Goal: Task Accomplishment & Management: Manage account settings

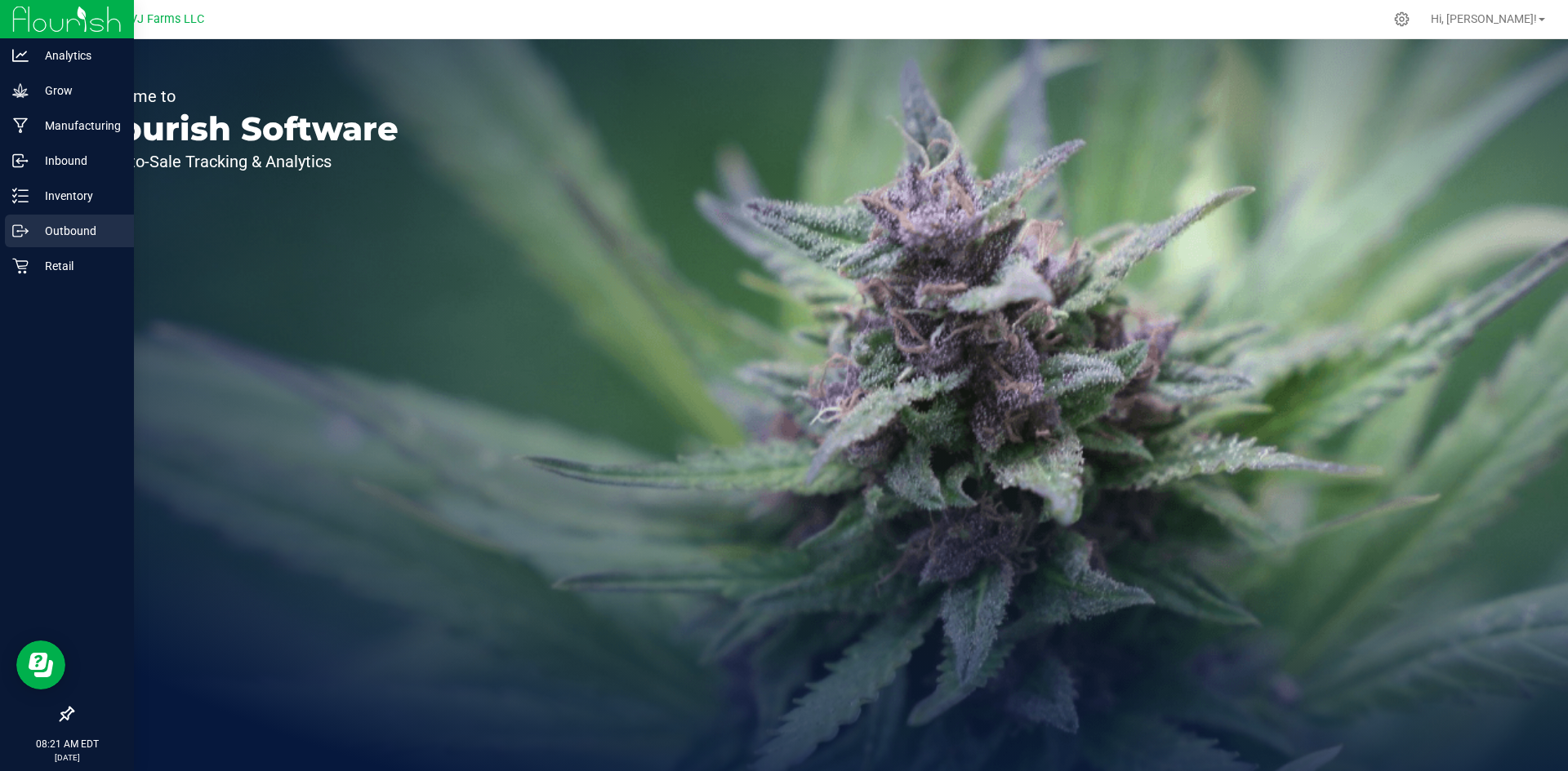
click at [37, 221] on p "Outbound" at bounding box center [78, 231] width 98 height 20
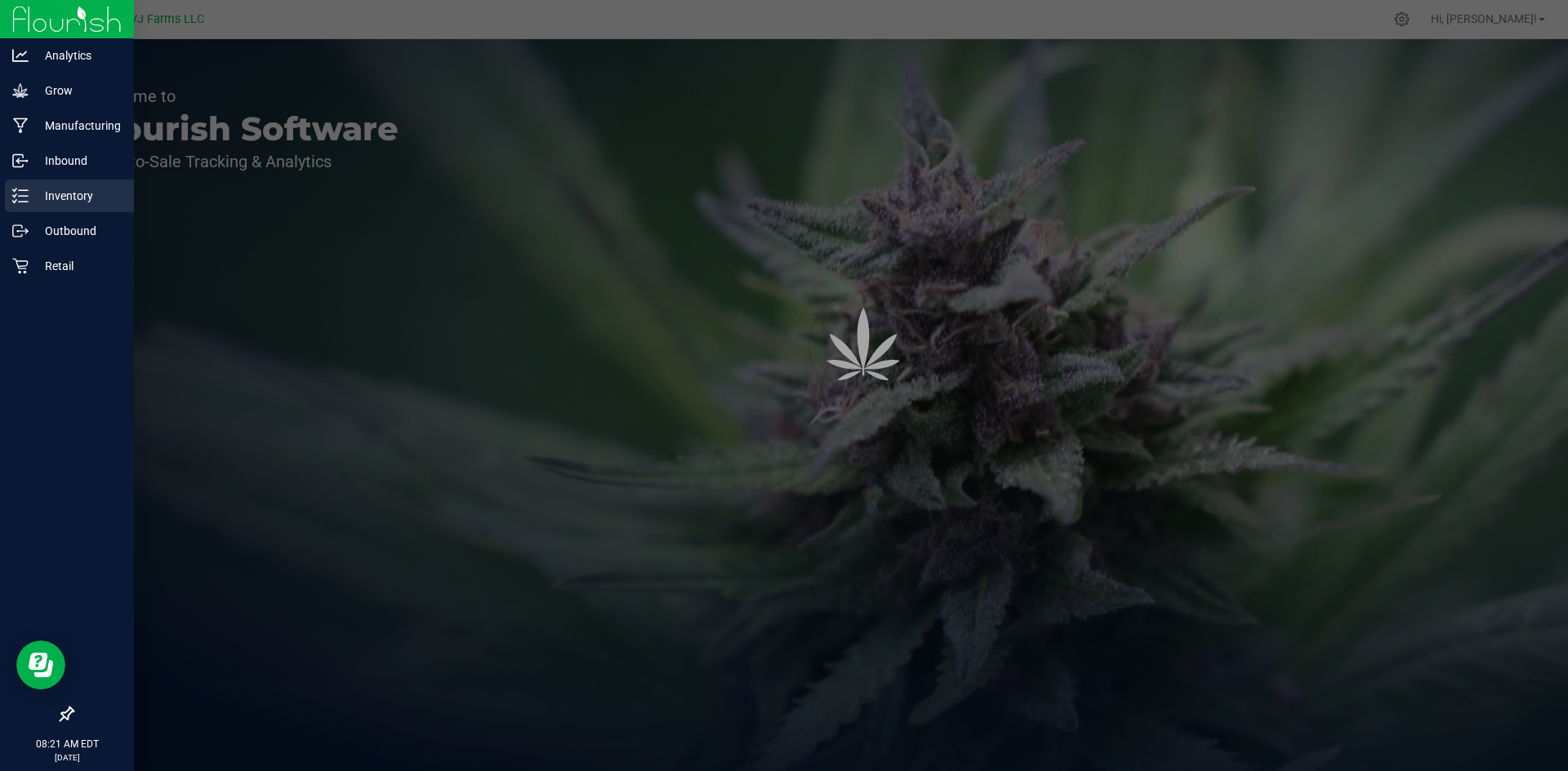
click at [48, 200] on p "Inventory" at bounding box center [78, 196] width 98 height 20
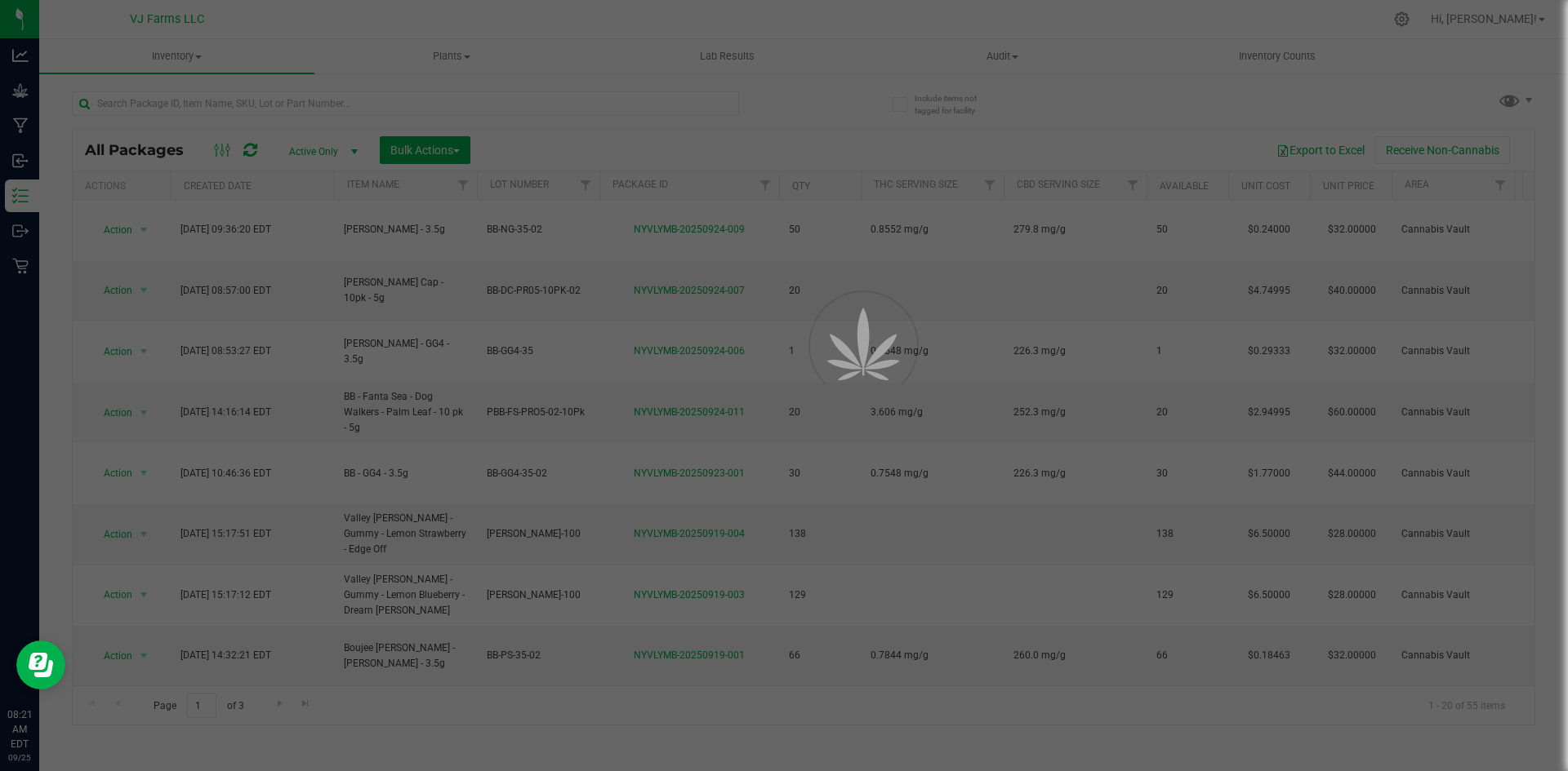
click at [234, 105] on div at bounding box center [784, 385] width 1568 height 771
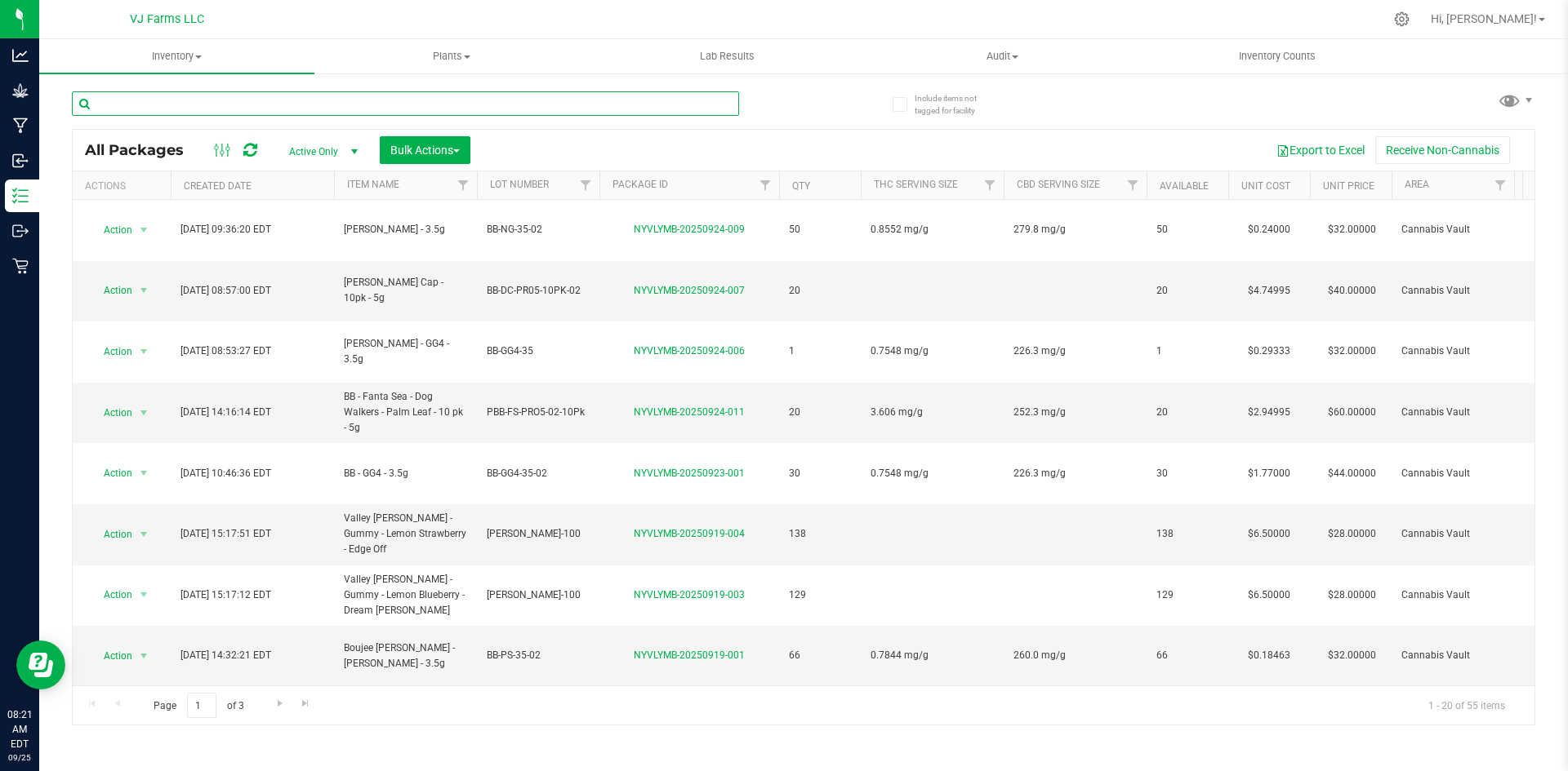
drag, startPoint x: 234, startPoint y: 123, endPoint x: 234, endPoint y: 104, distance: 19.0
click at [234, 104] on input "text" at bounding box center [406, 104] width 667 height 25
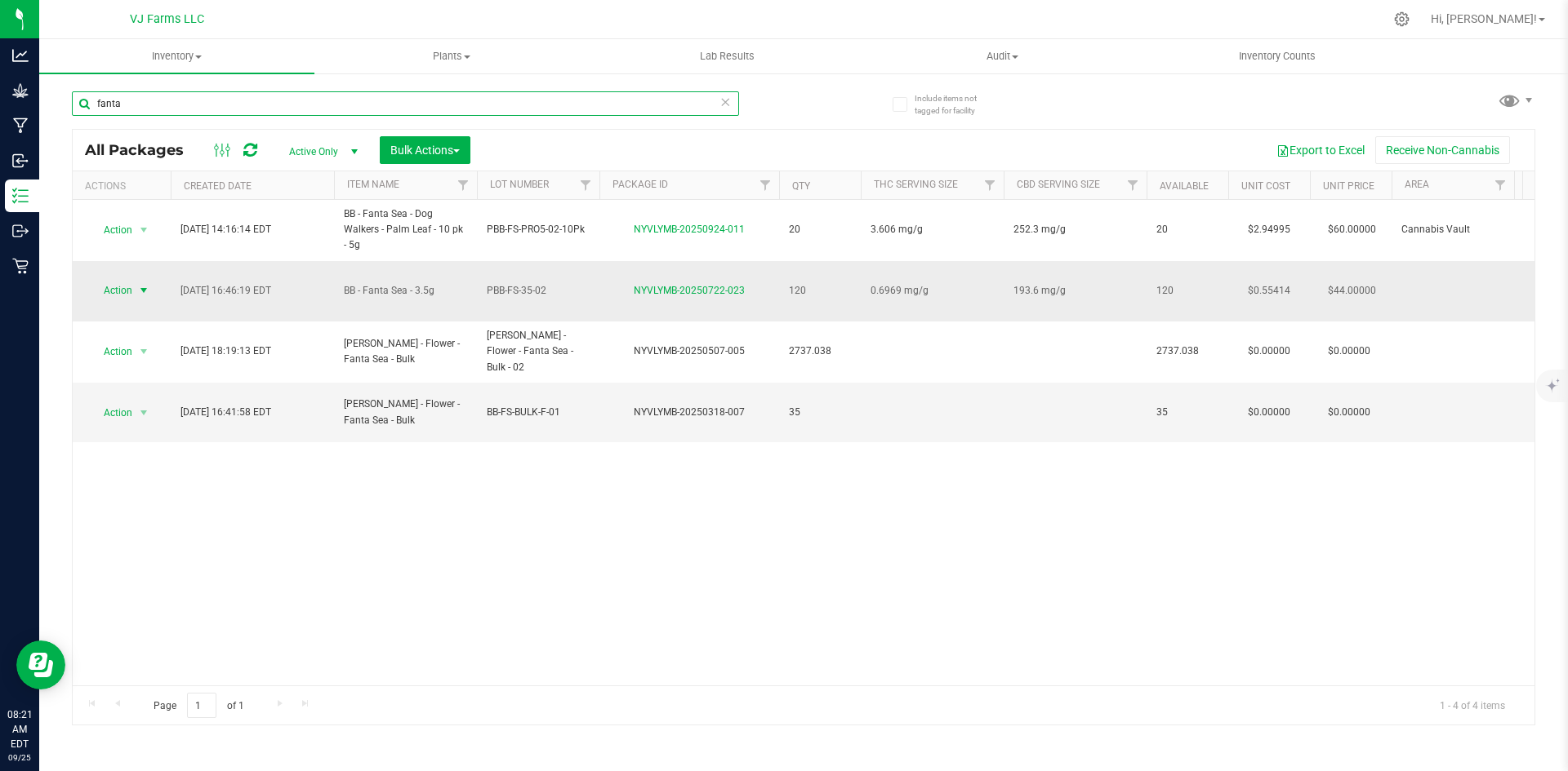
type input "fanta"
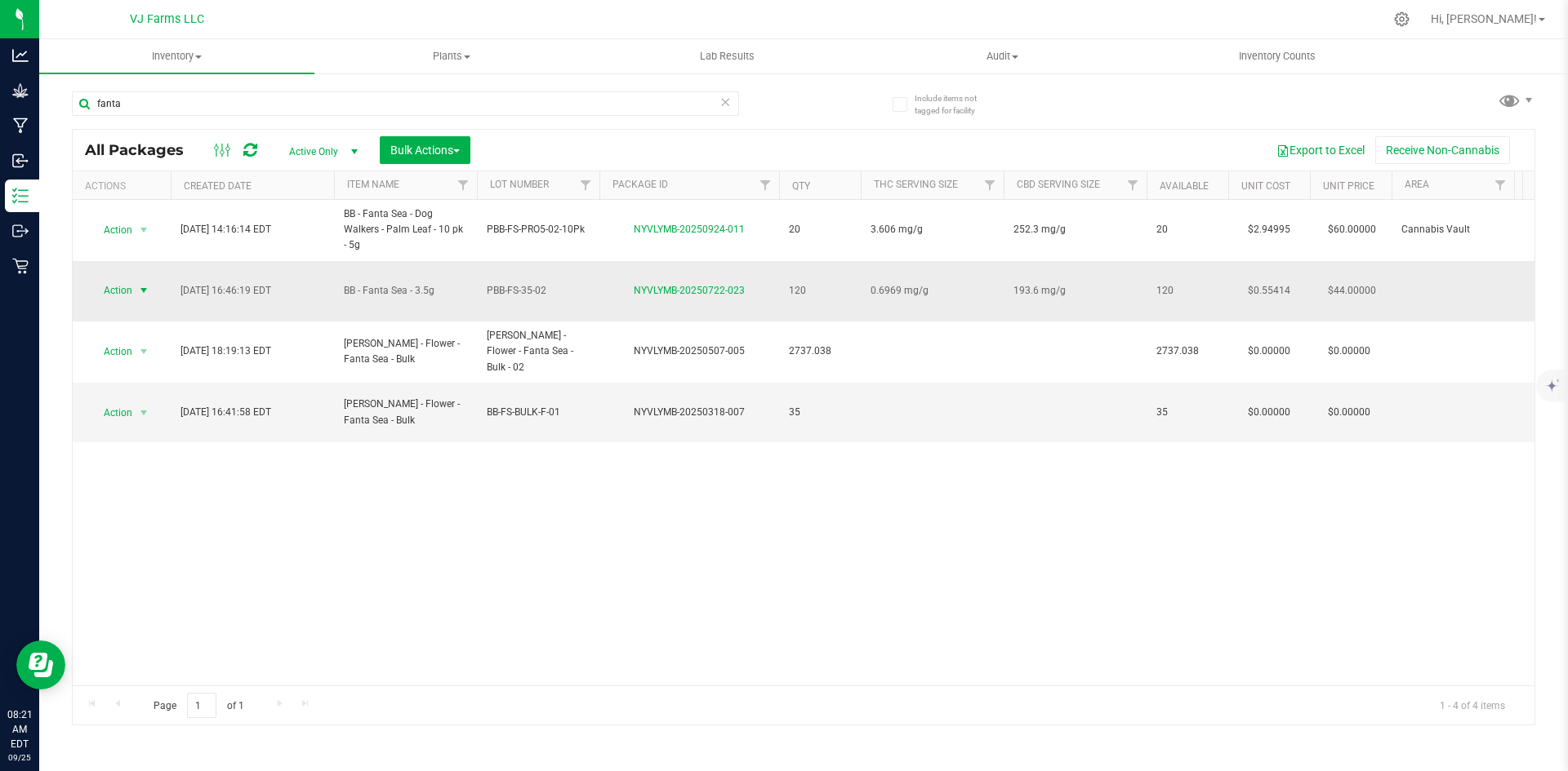
click at [124, 280] on span "Action" at bounding box center [111, 291] width 44 height 23
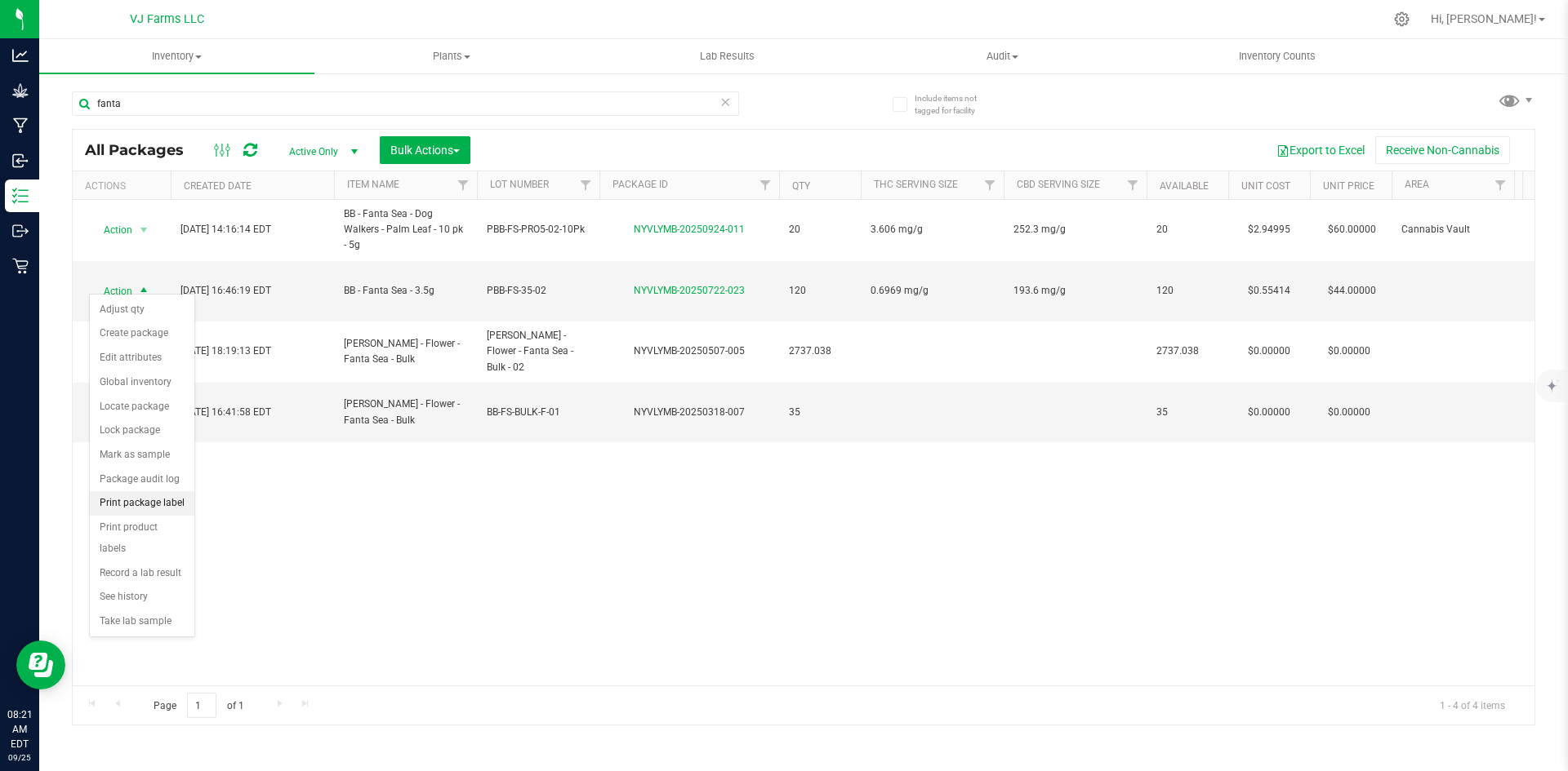
click at [173, 500] on li "Print package label" at bounding box center [143, 504] width 105 height 25
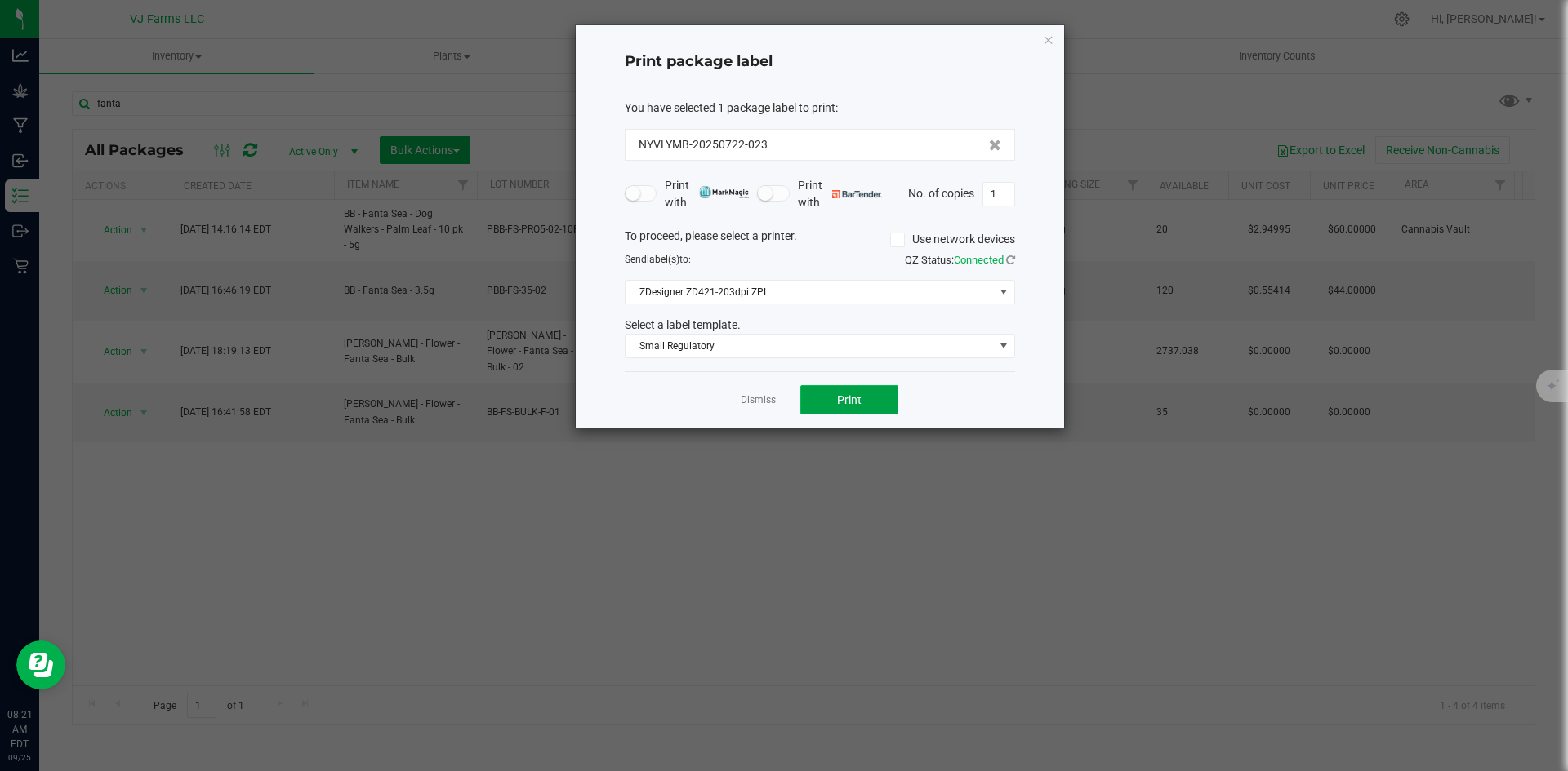
click at [876, 393] on button "Print" at bounding box center [849, 400] width 98 height 29
click at [857, 385] on button "Print" at bounding box center [849, 400] width 98 height 29
click at [1007, 191] on input "1" at bounding box center [998, 194] width 31 height 23
type input "50"
click at [898, 388] on button "Print" at bounding box center [849, 400] width 98 height 29
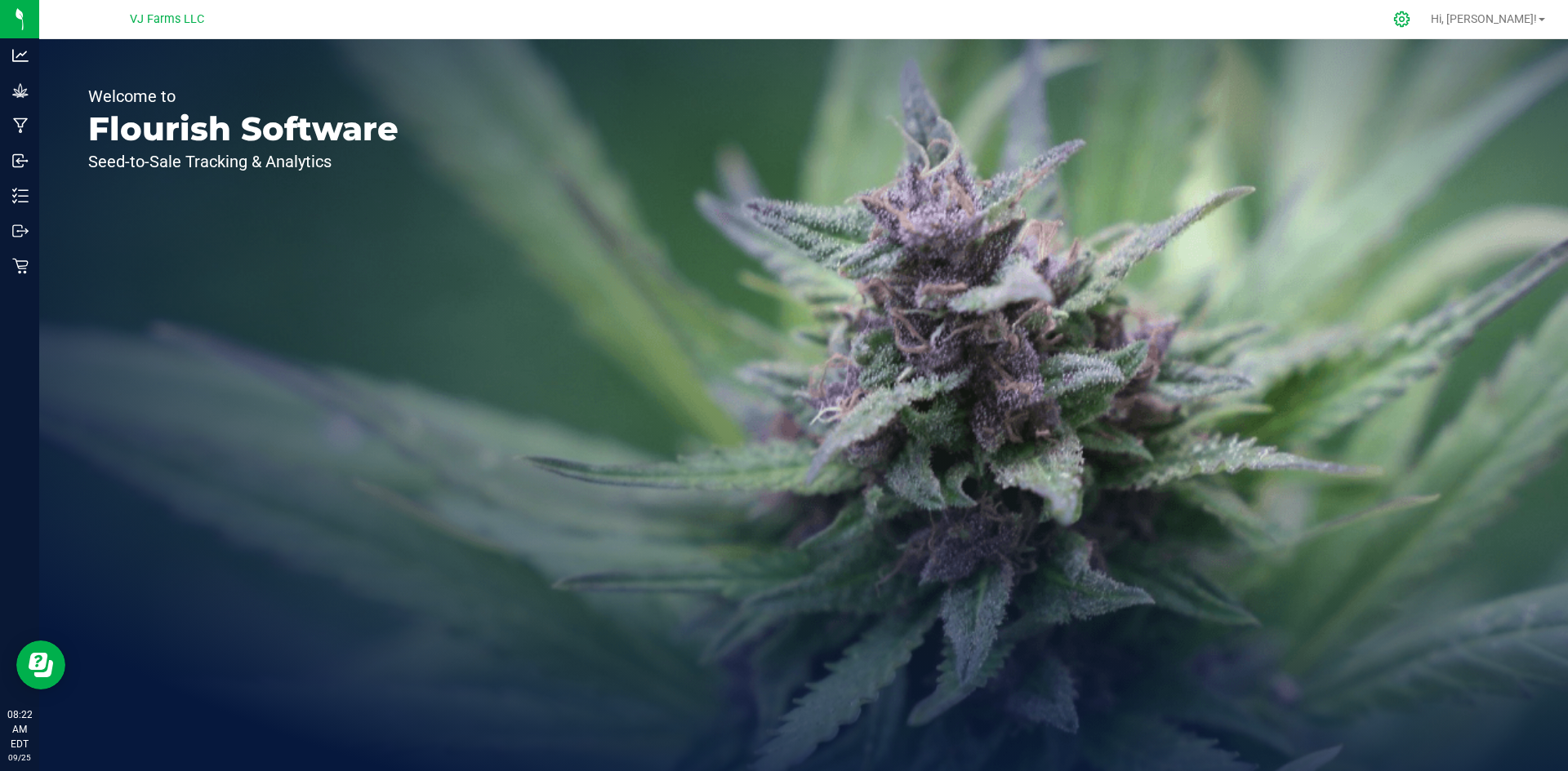
click at [1413, 16] on div at bounding box center [1402, 19] width 23 height 17
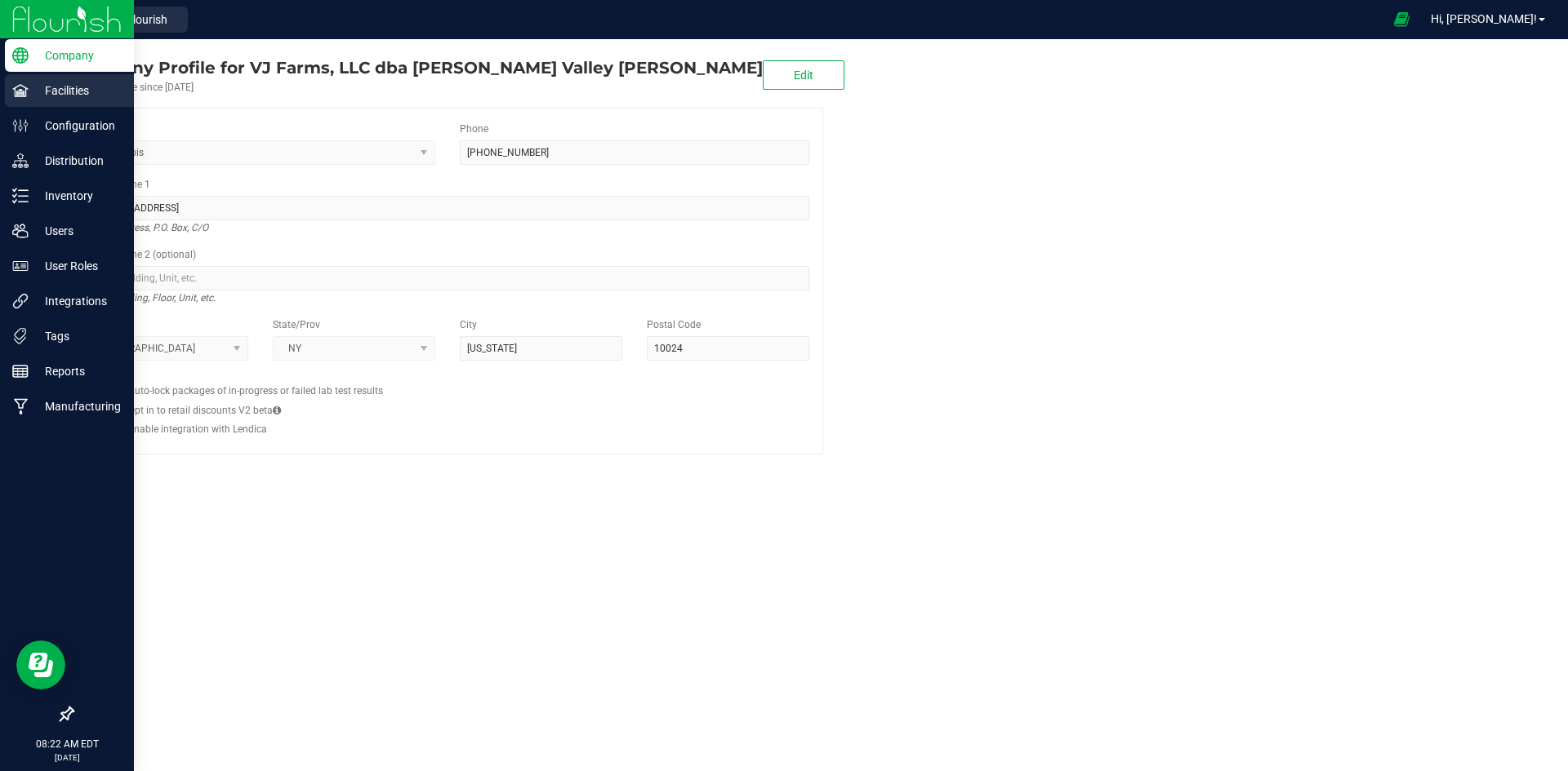
click at [25, 98] on icon at bounding box center [20, 91] width 16 height 16
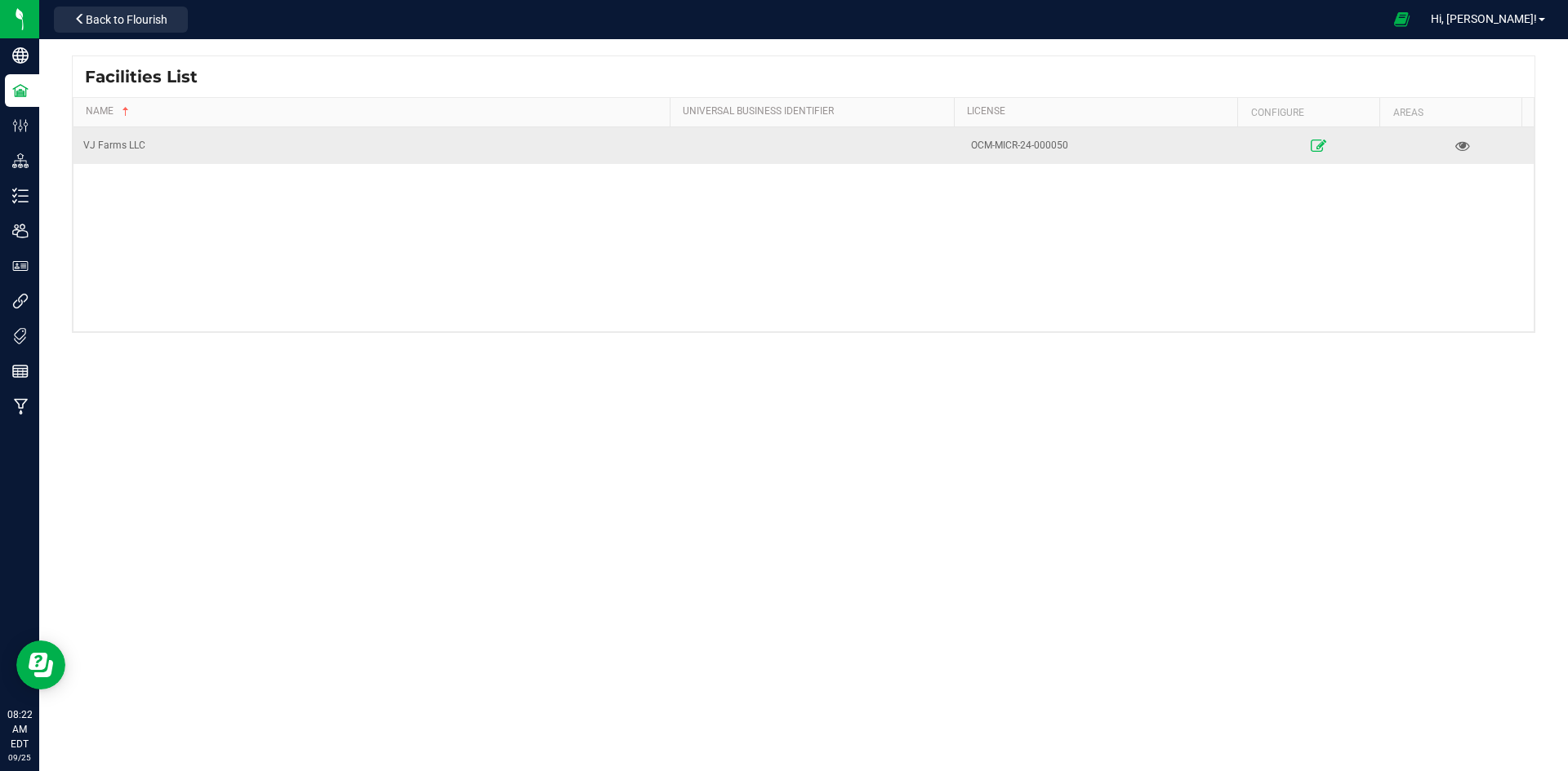
click at [1294, 140] on link at bounding box center [1318, 145] width 135 height 26
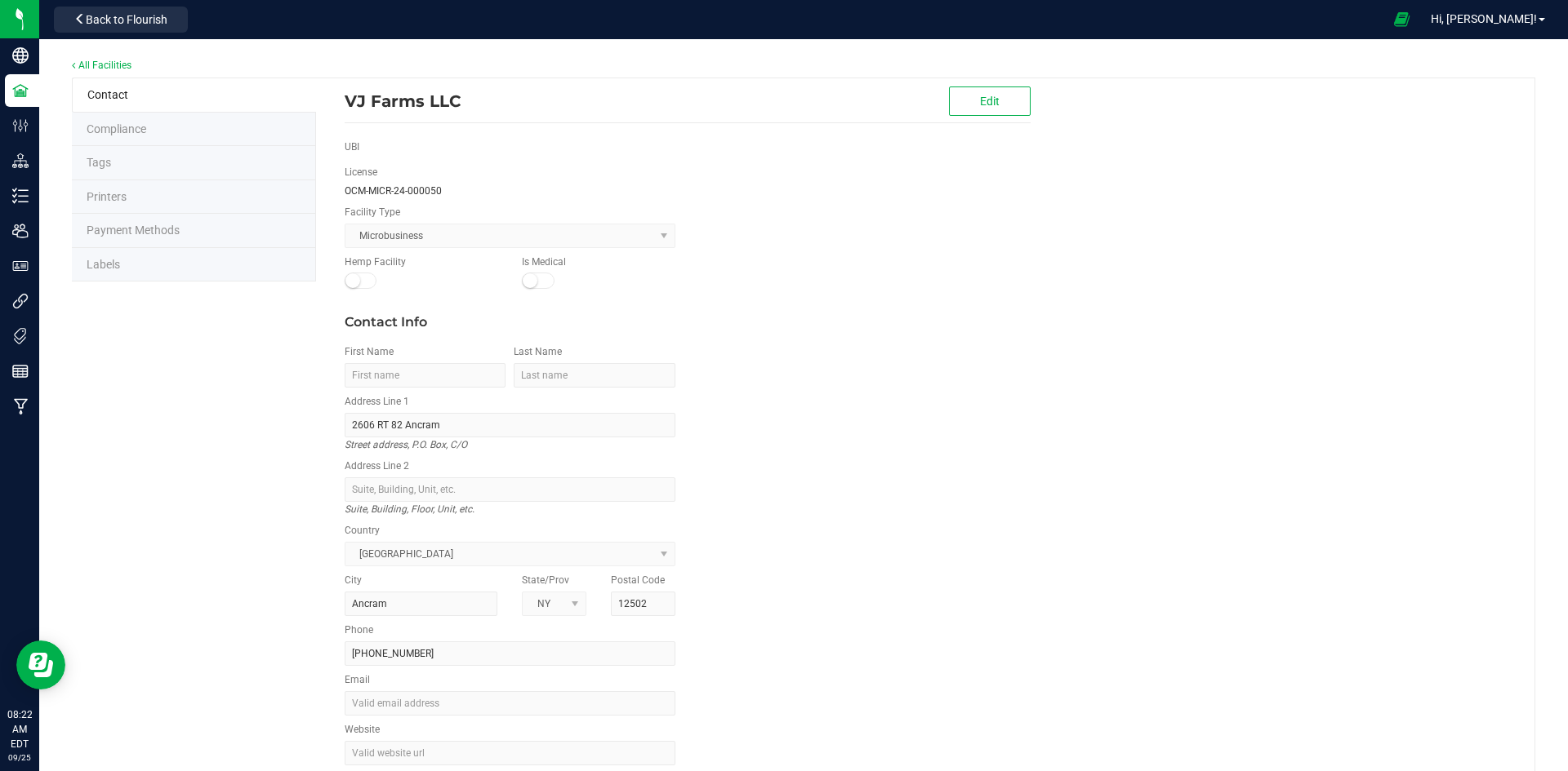
click at [137, 270] on li "Labels" at bounding box center [194, 265] width 244 height 34
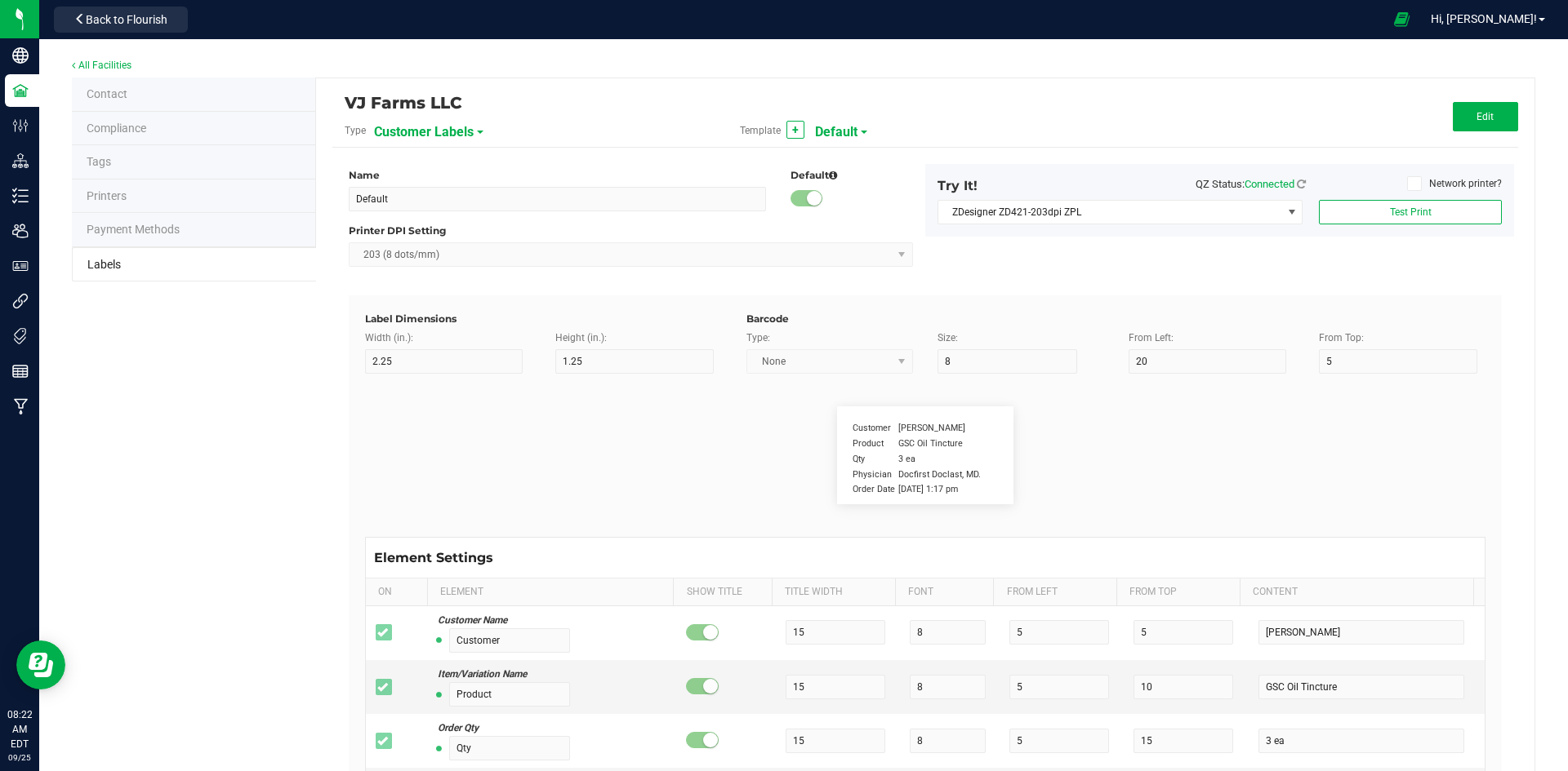
click at [422, 128] on span "Customer Labels" at bounding box center [424, 132] width 100 height 28
click at [457, 221] on li "Package Labels" at bounding box center [452, 229] width 161 height 29
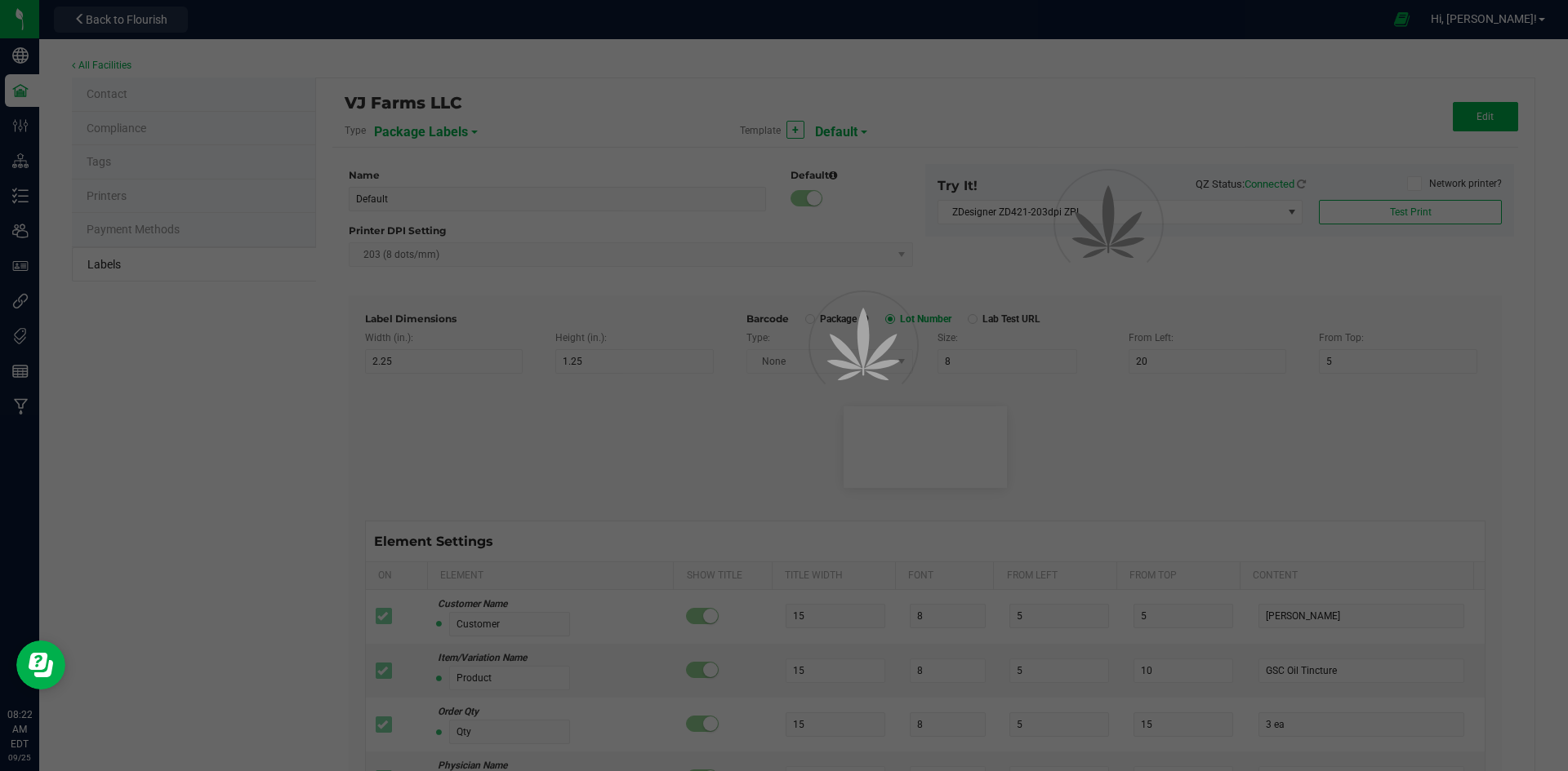
type input "Small Regulatory"
type input "1.2"
type input "0.85"
type input "6"
type input "1.5"
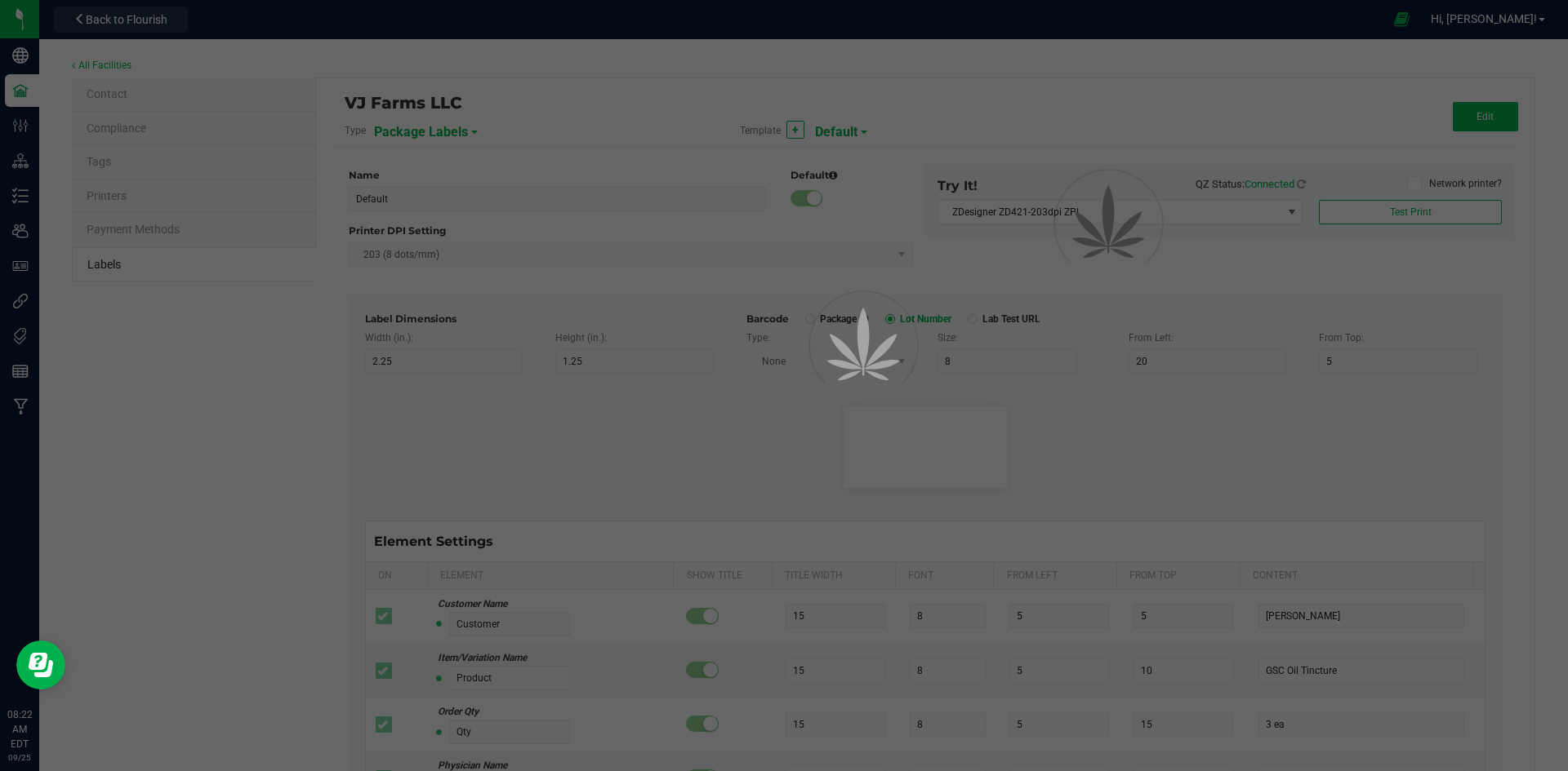
type input "19"
type input "1"
type input "6"
type input "4"
type input "4.5"
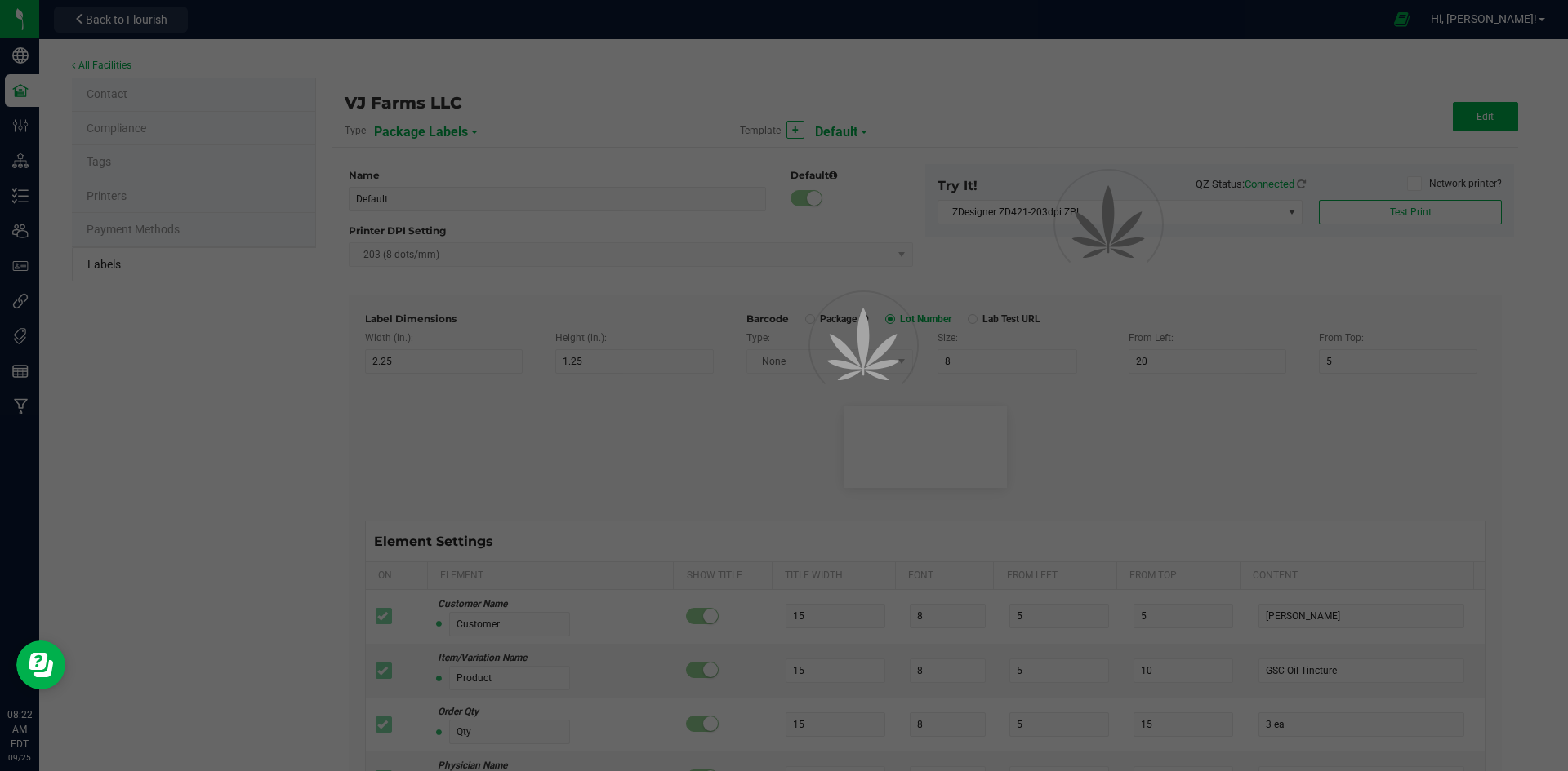
type input "BBB-DDC-PR00-10PK-0000"
type input "Exp/Use By"
type input "13"
type input "6"
type input "13.5"
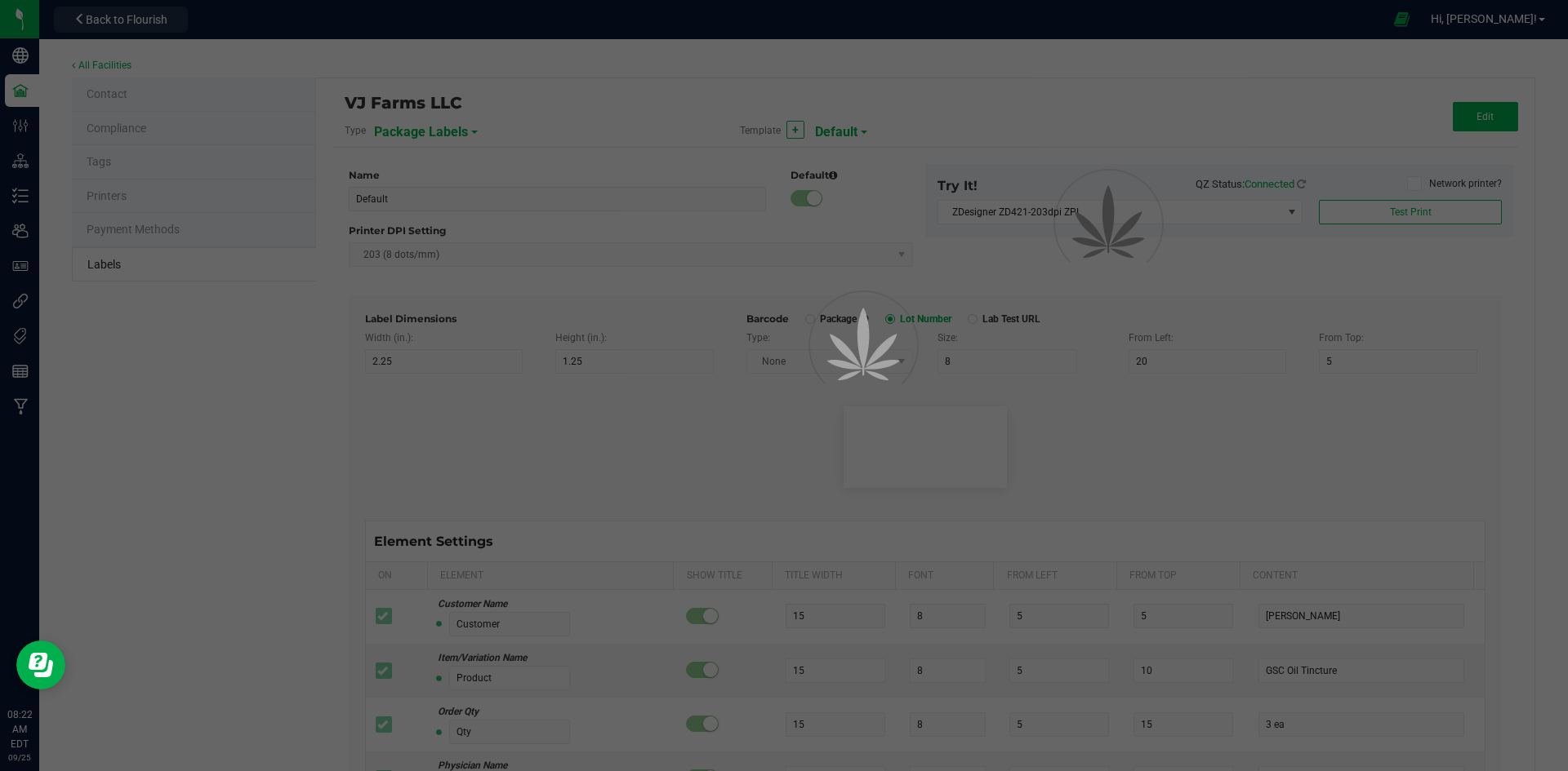
type input "[DATE]"
type input "THC %"
type input "7"
type input "6"
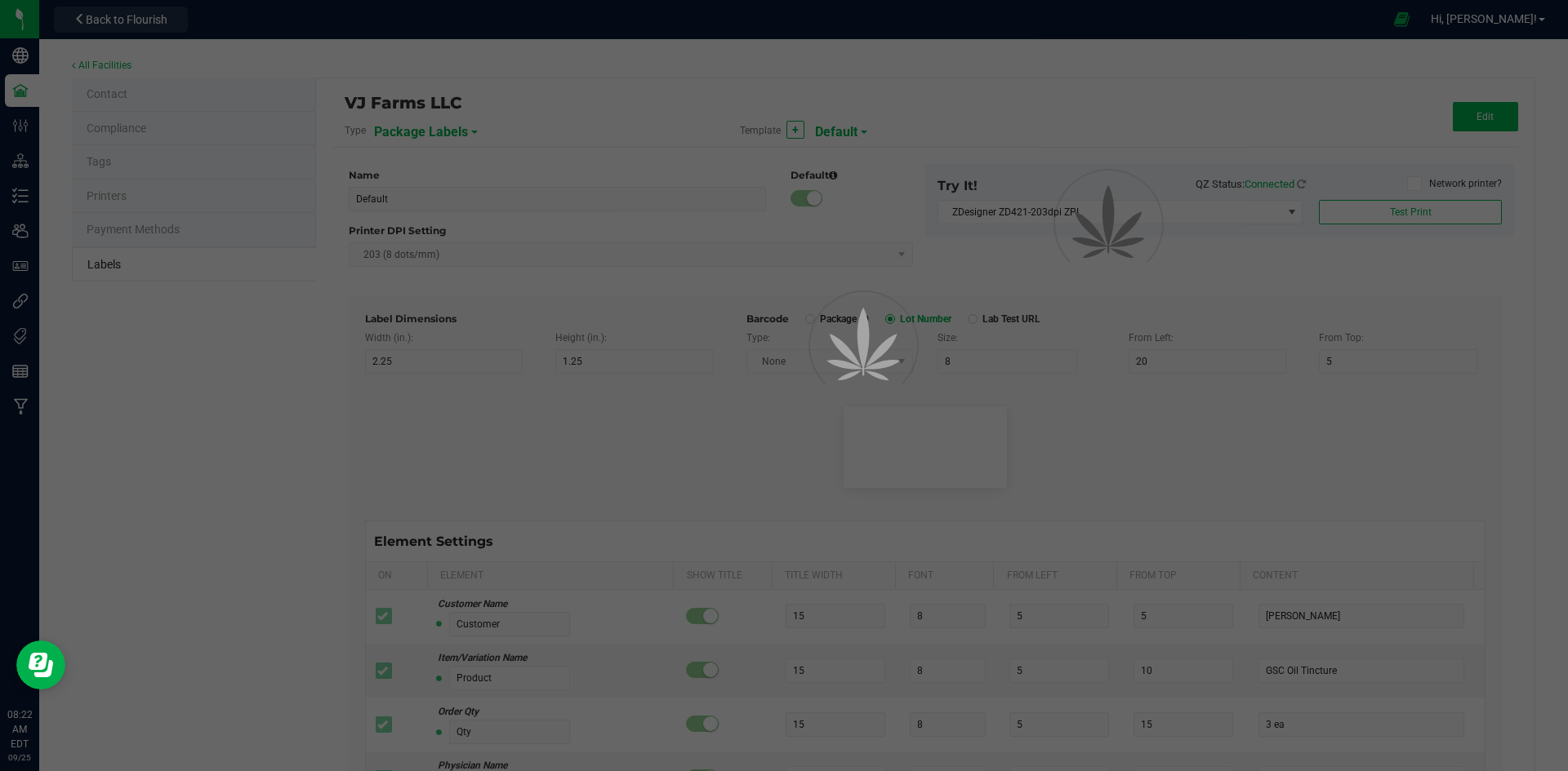
type input "7.5"
type input "28.03"
type input "CBD %"
type input "7"
type input "6"
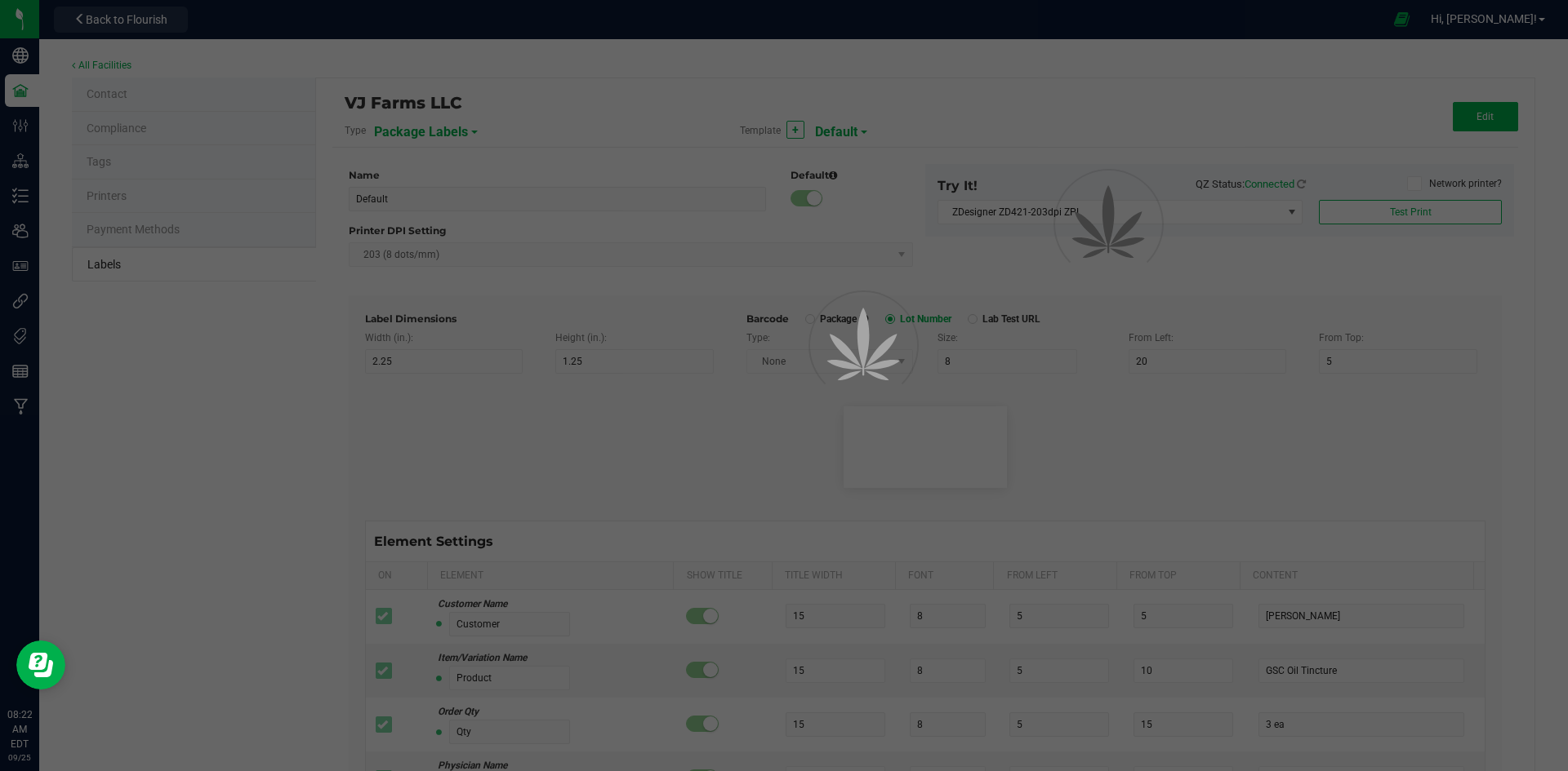
type input "6"
type input "10.5"
type input "27.43"
type input "Serving Size"
type input "11"
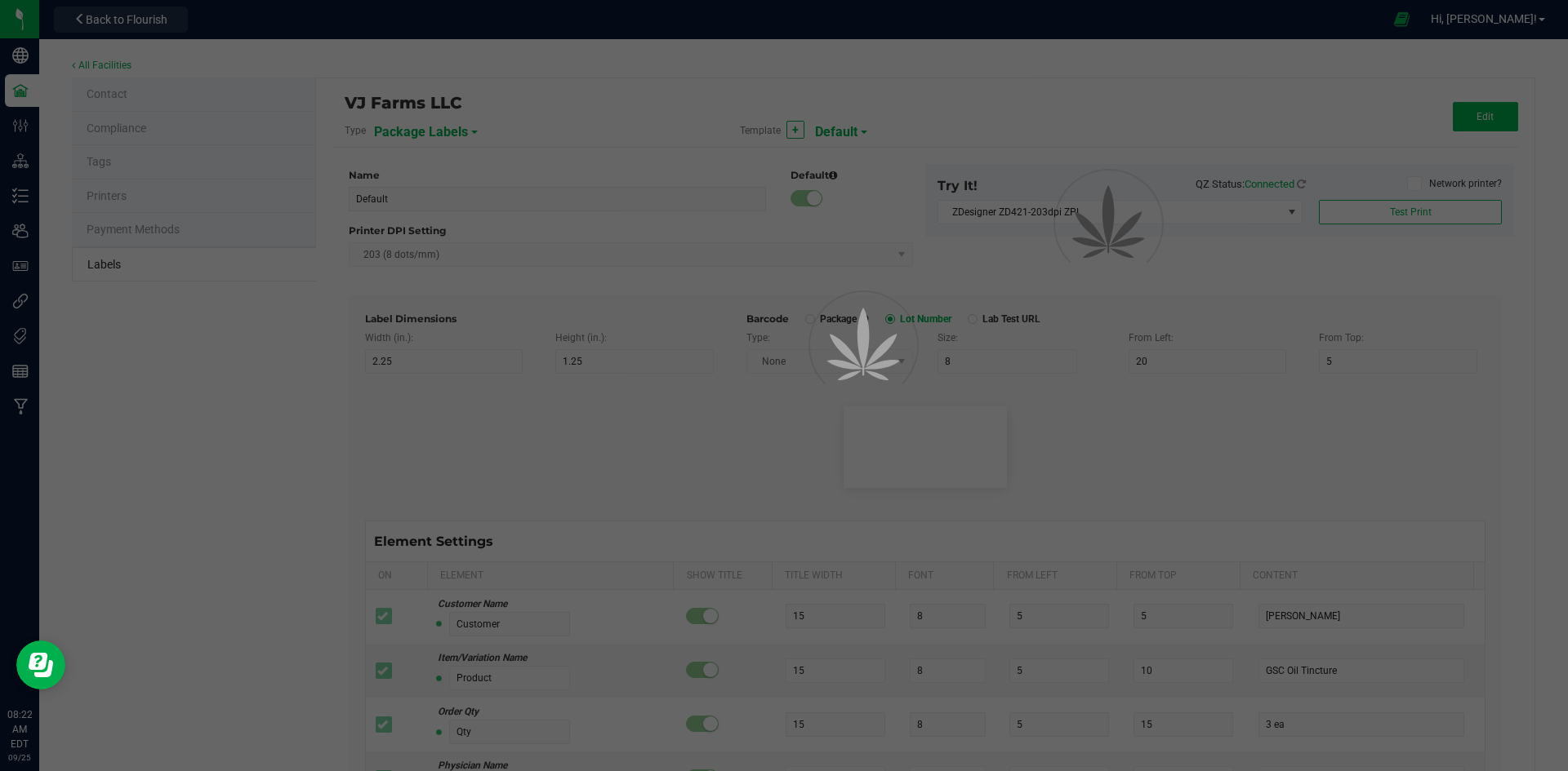
type input "6"
type input "19"
type input "7.5"
type input "0000 mg/pk"
type input "Ref Field 2"
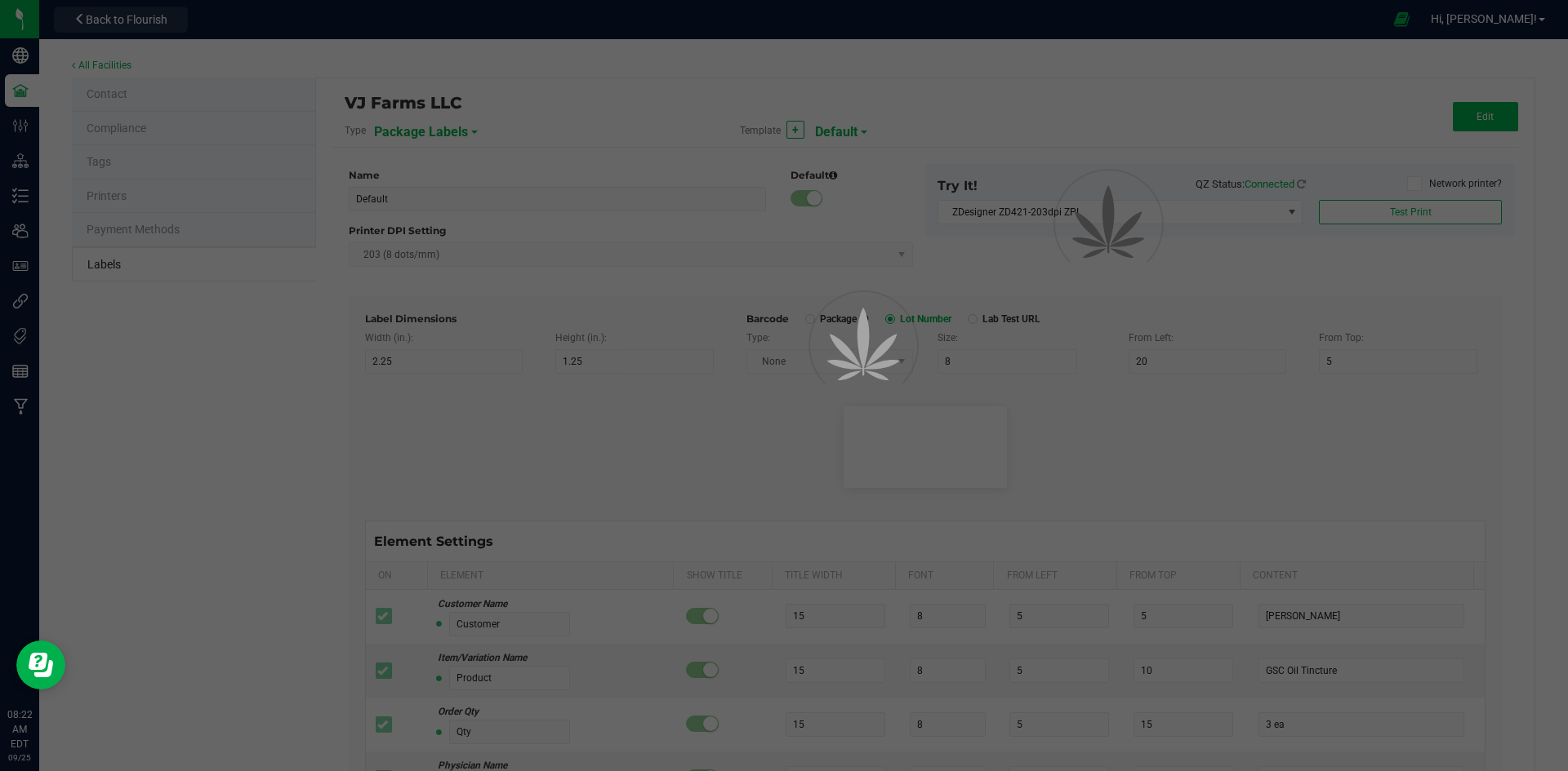
type input "25"
type input "6"
type input "19"
type input "10.5"
type input "0000 mg/pk"
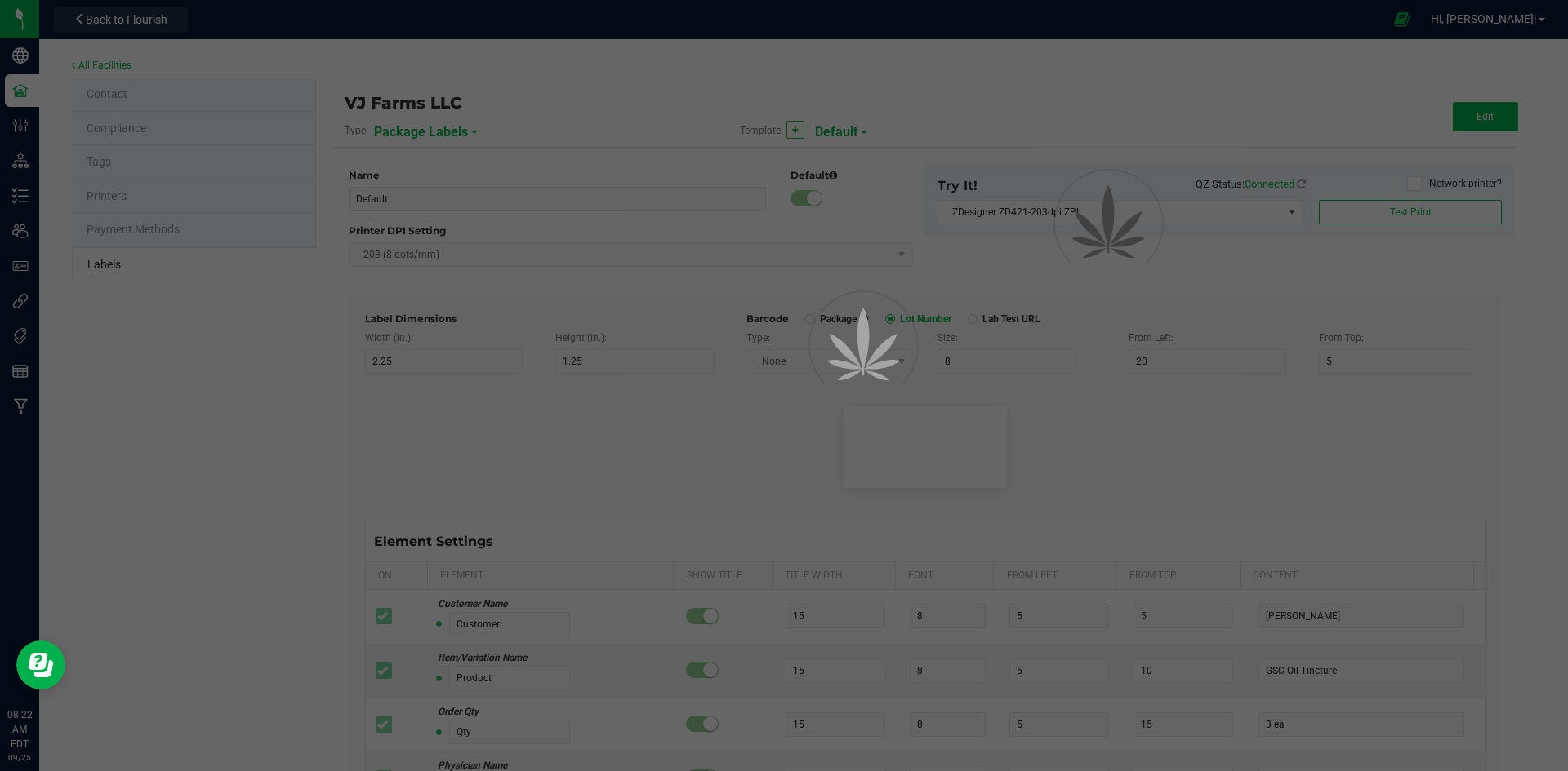
type input "Package ID"
type input "25"
type input "10"
type input "5"
type input "CADMODS-20230420-096"
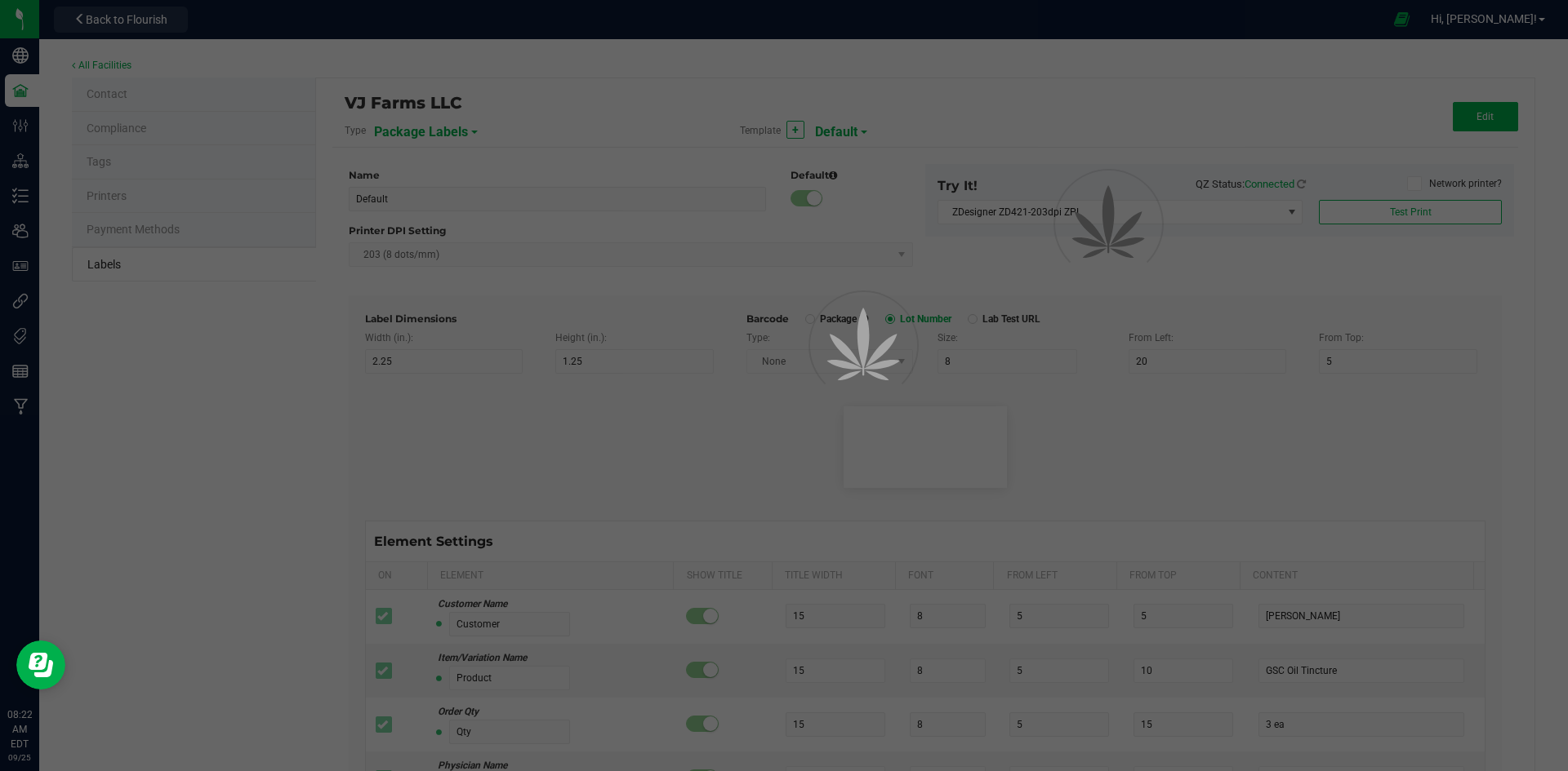
type input "SKU Name"
type input "25"
type input "10"
type input "Gelato Pen"
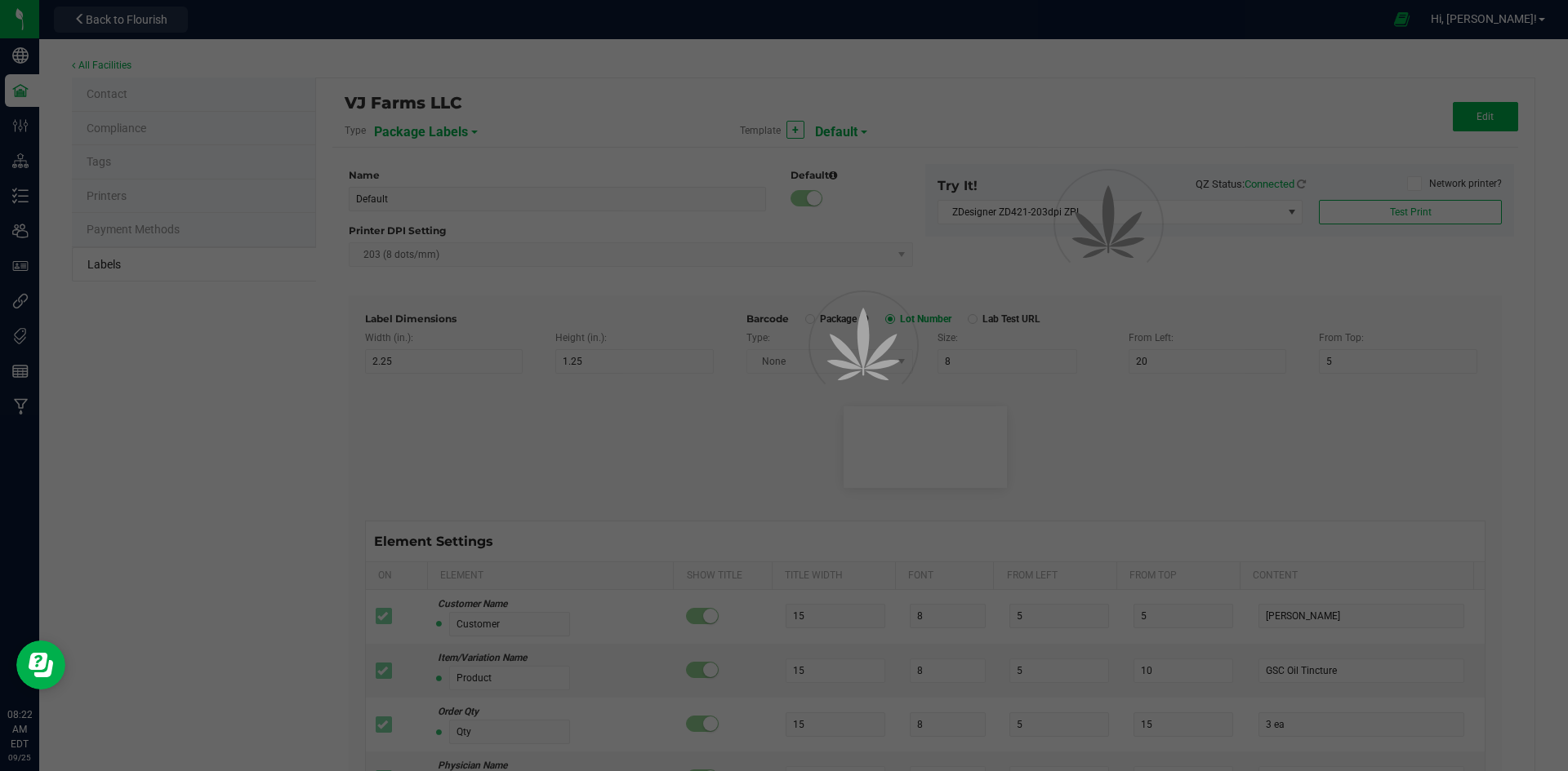
type input "Strain"
type input "25"
type input "10"
type input "15"
type input "Gelato"
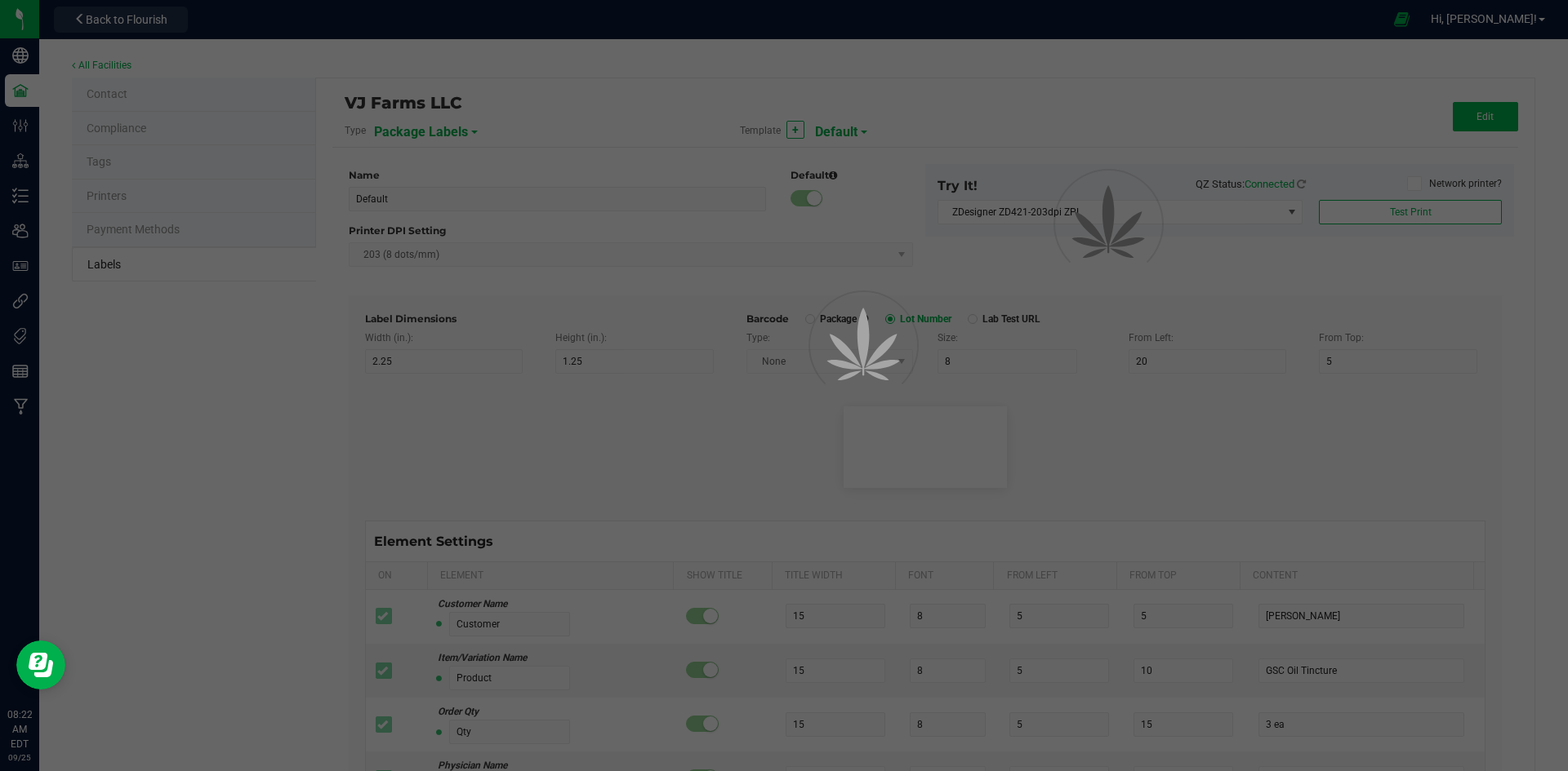
type input "Size"
type input "25"
type input "10"
type input "20"
type input "44 ea"
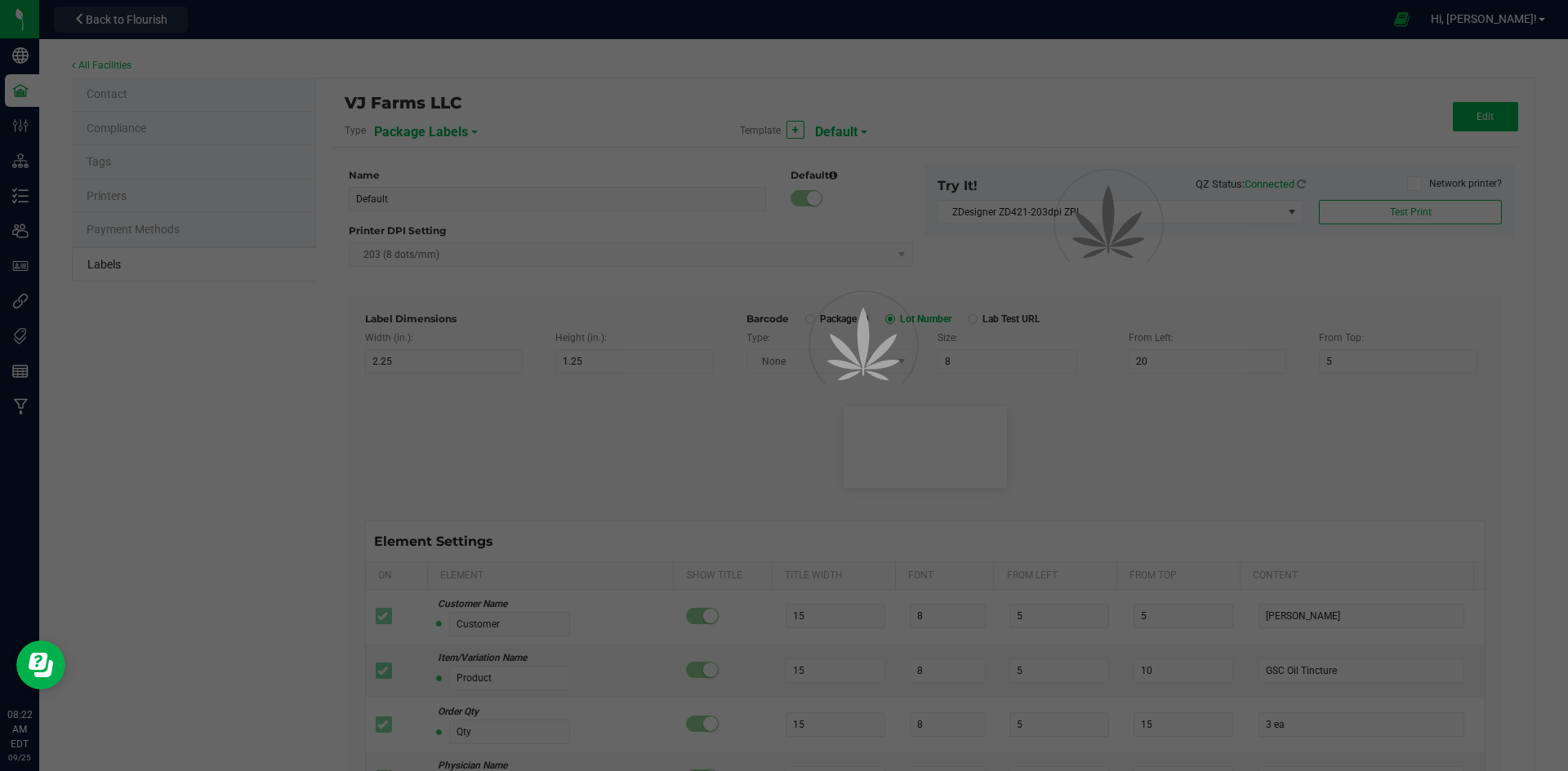
type input "Package Date"
type input "25"
type input "10"
type input "25"
type input "[DATE] 10:14pm"
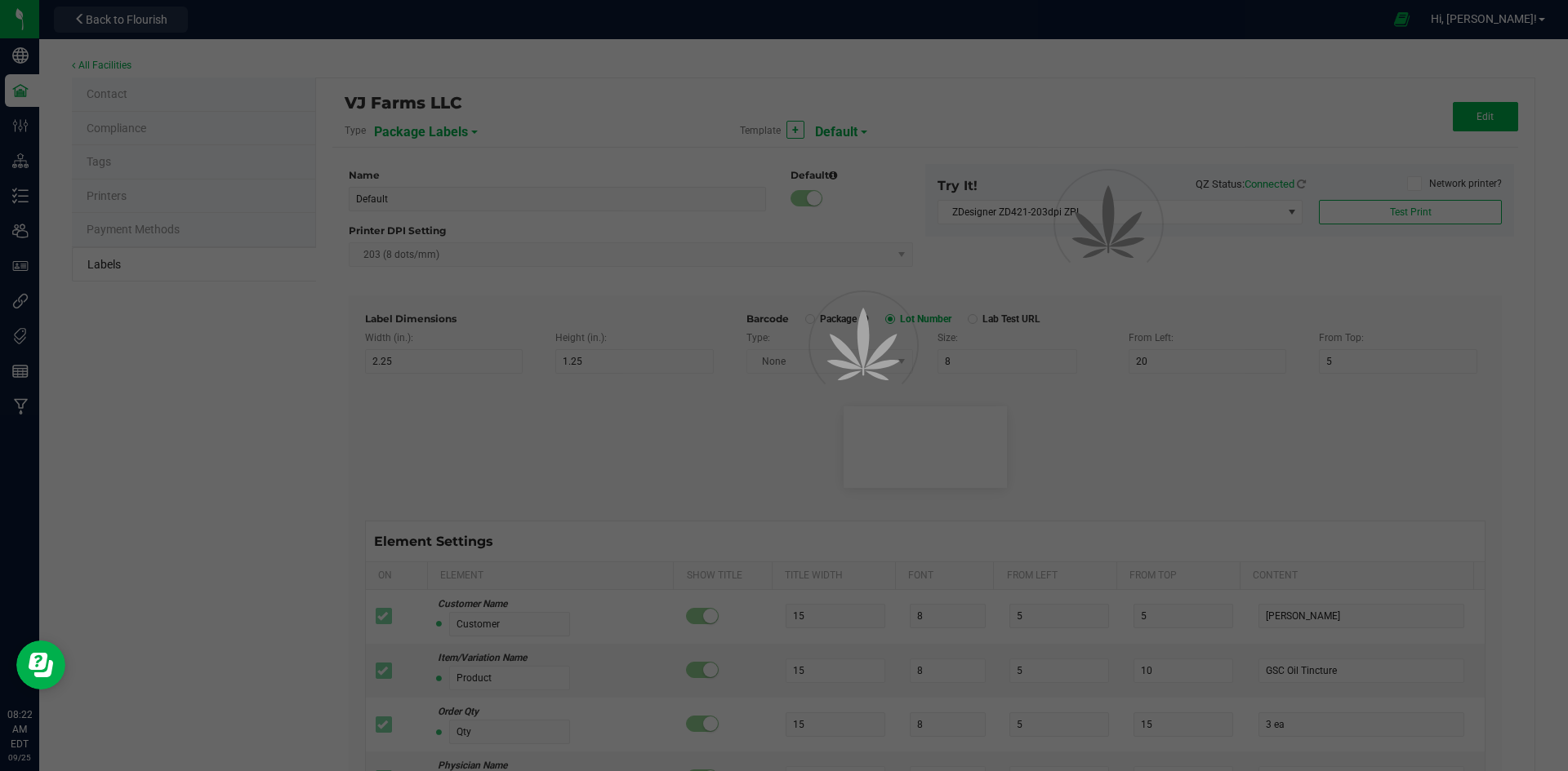
type input "SKU"
type input "25"
type input "10"
type input "42P017"
type input "Ref Field 3"
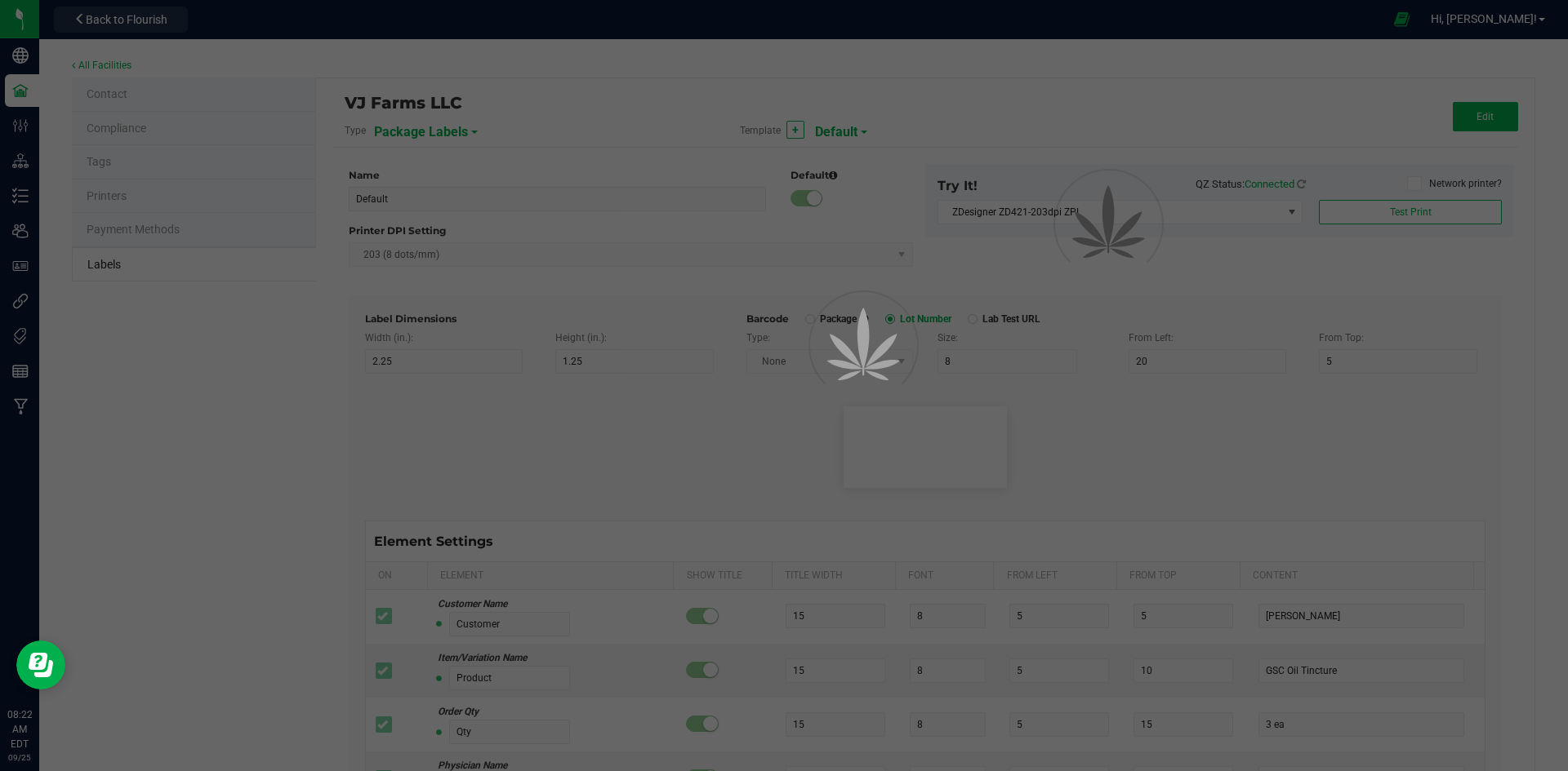
type input "25"
type input "10"
type input "35"
type input "Ref Field 3 Value"
type input "Item Ref Field 1"
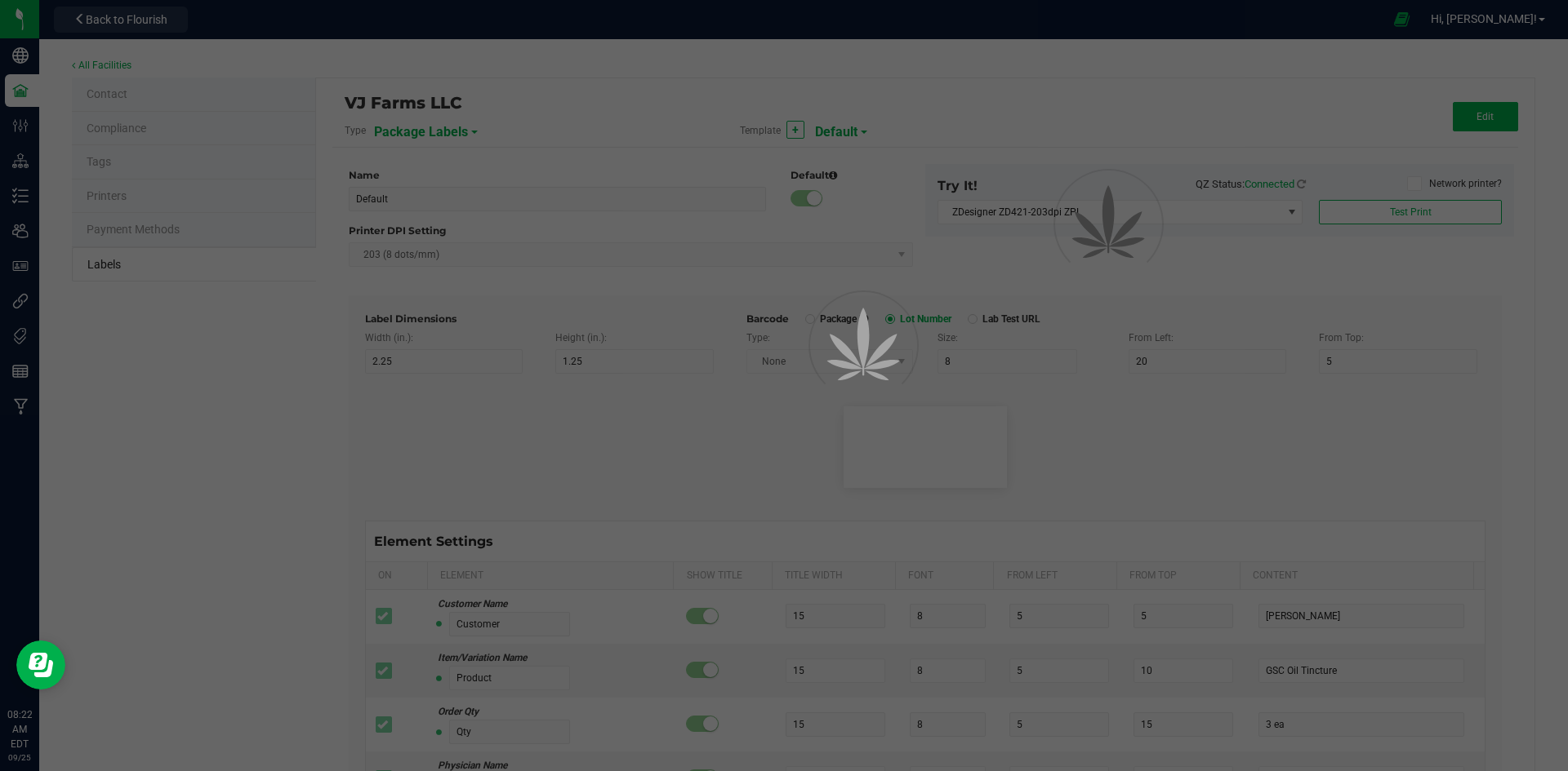
type input "25"
type input "10"
type input "35"
type input "Item Ref Field 1 Value"
type input "Item Ref Field 2"
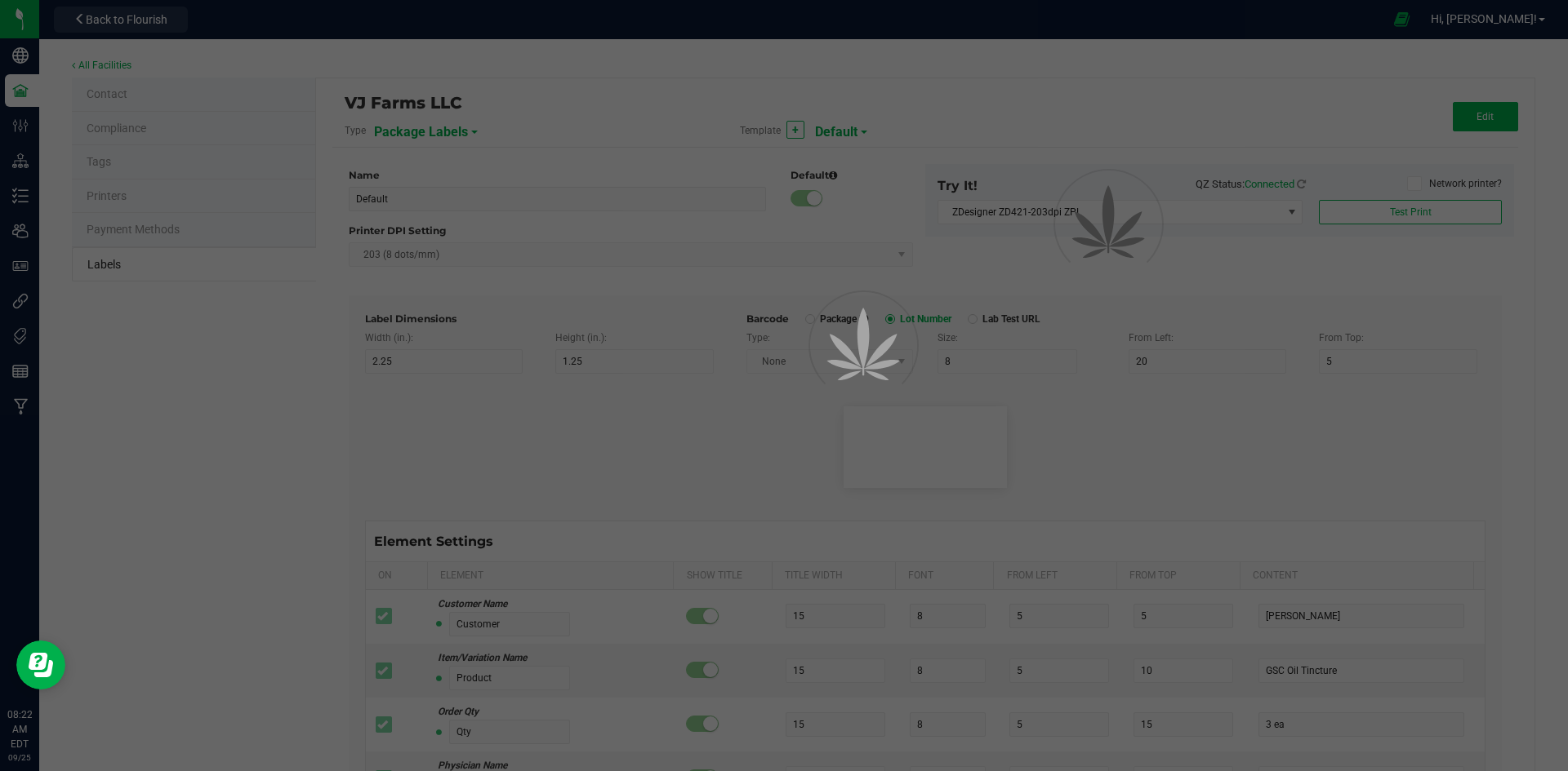
type input "25"
type input "10"
type input "35"
type input "Item Ref Field 2 Value"
type input "Item Ref Field 3"
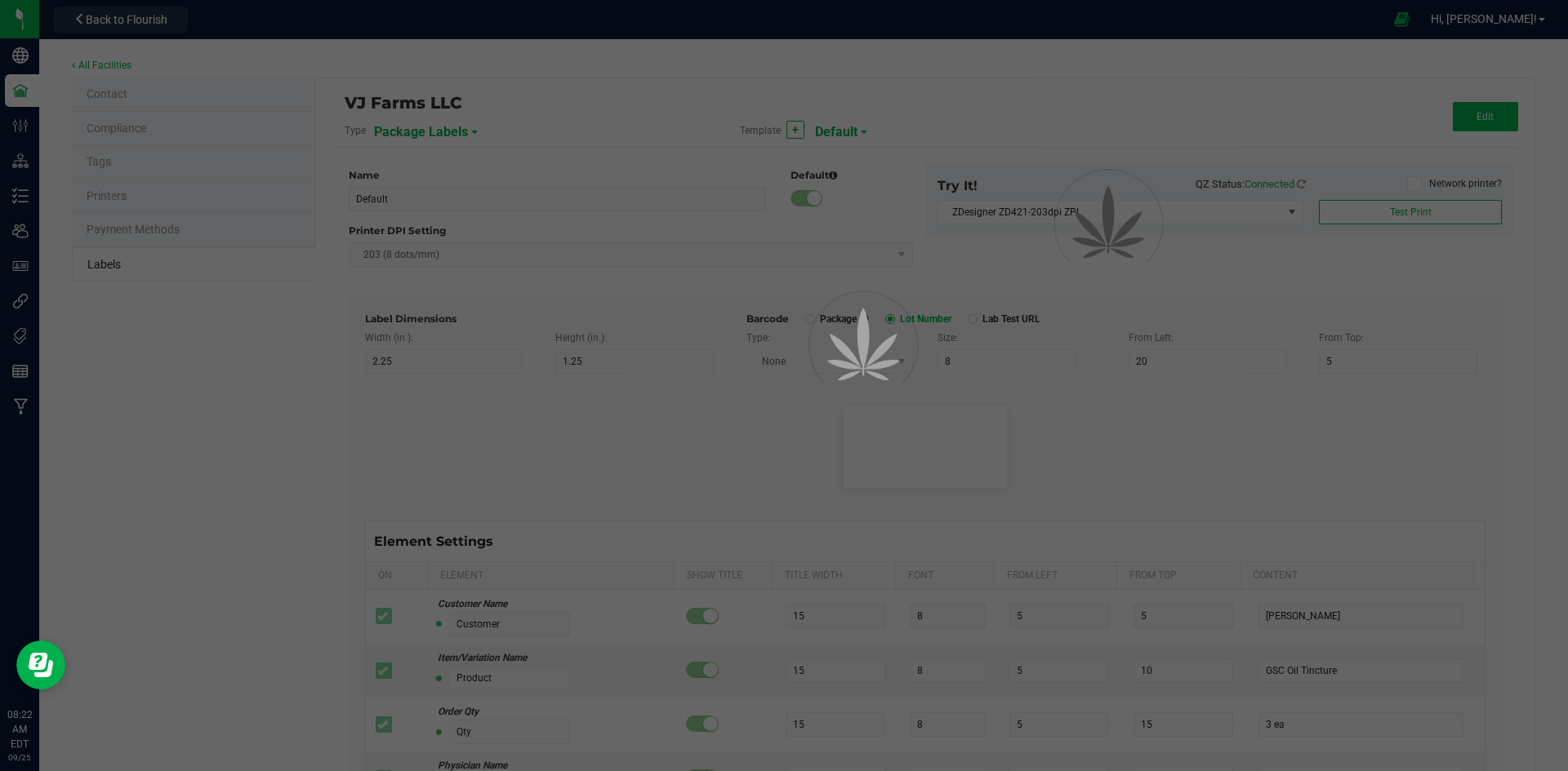
type input "25"
type input "10"
type input "35"
type input "Item Ref Field 3 Value"
type input "Item Ref Field 4"
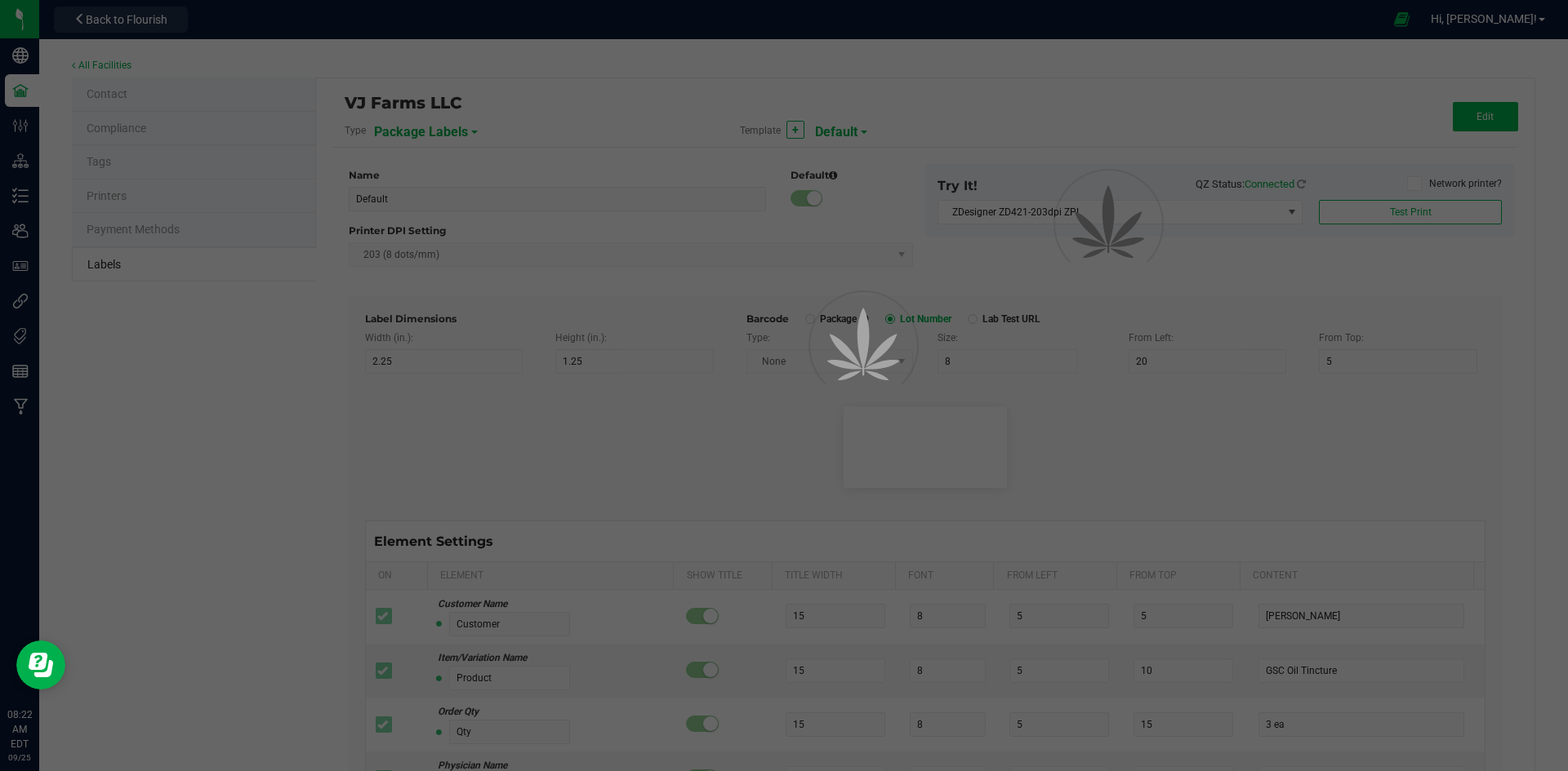
type input "25"
type input "10"
type input "35"
type input "Item Ref Field 4 Value"
type input "Item Ref Field 5"
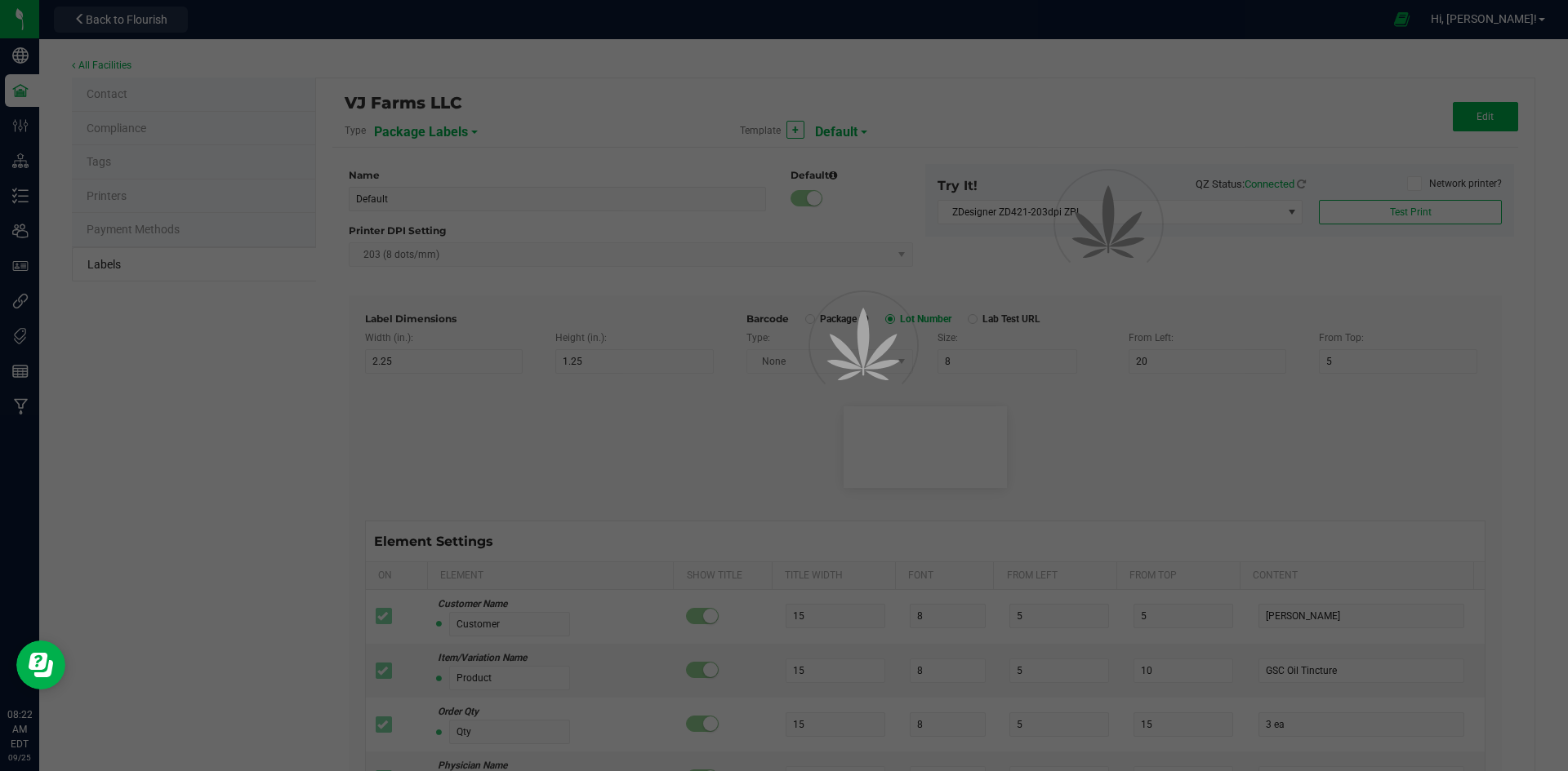
type input "25"
type input "10"
type input "35"
type input "Item Ref Field 5 Value"
type input "NDC Number"
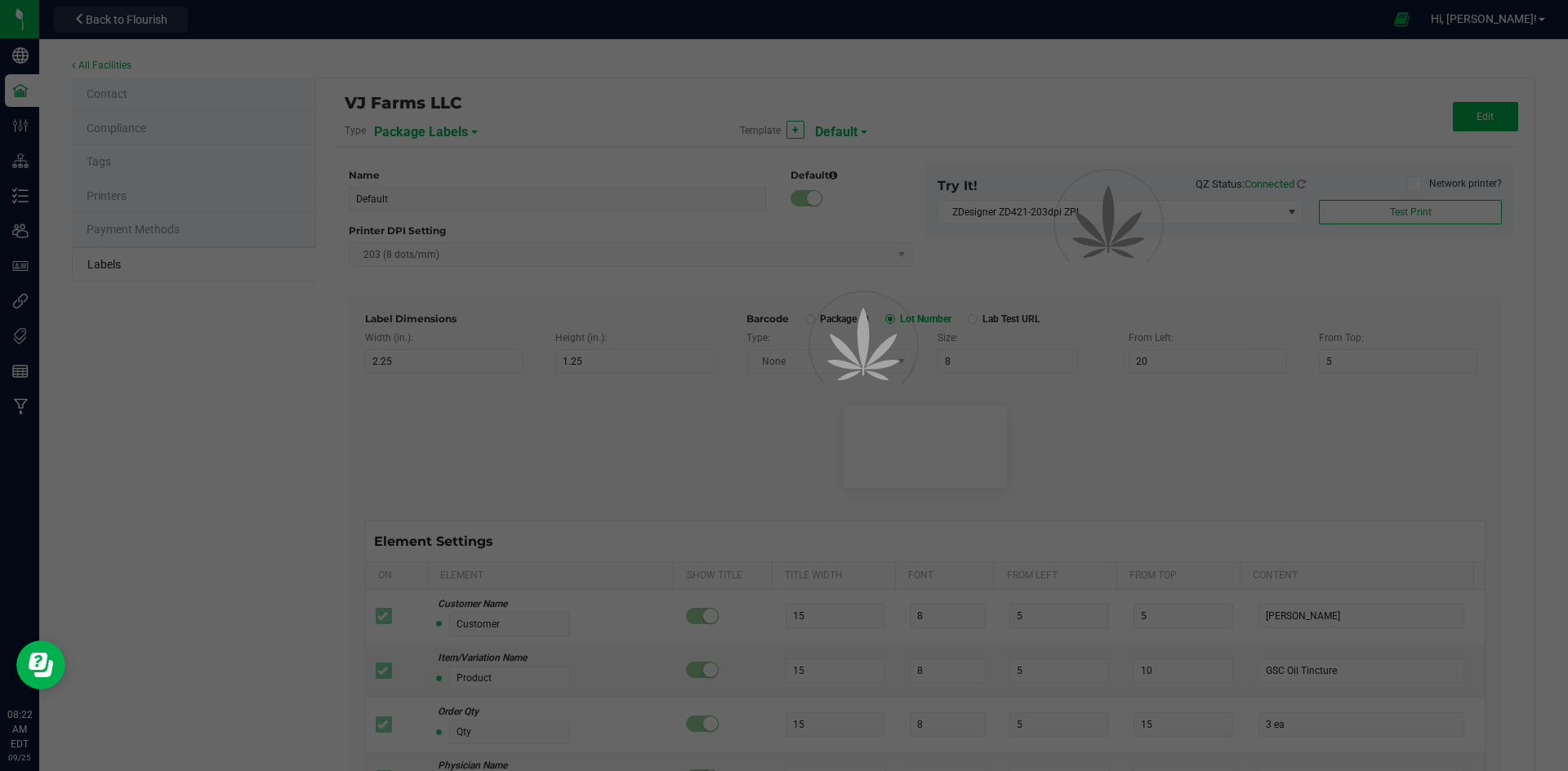
type input "25"
type input "10"
type input "35"
type input "[PHONE_NUMBER]"
type input "Number of Servings"
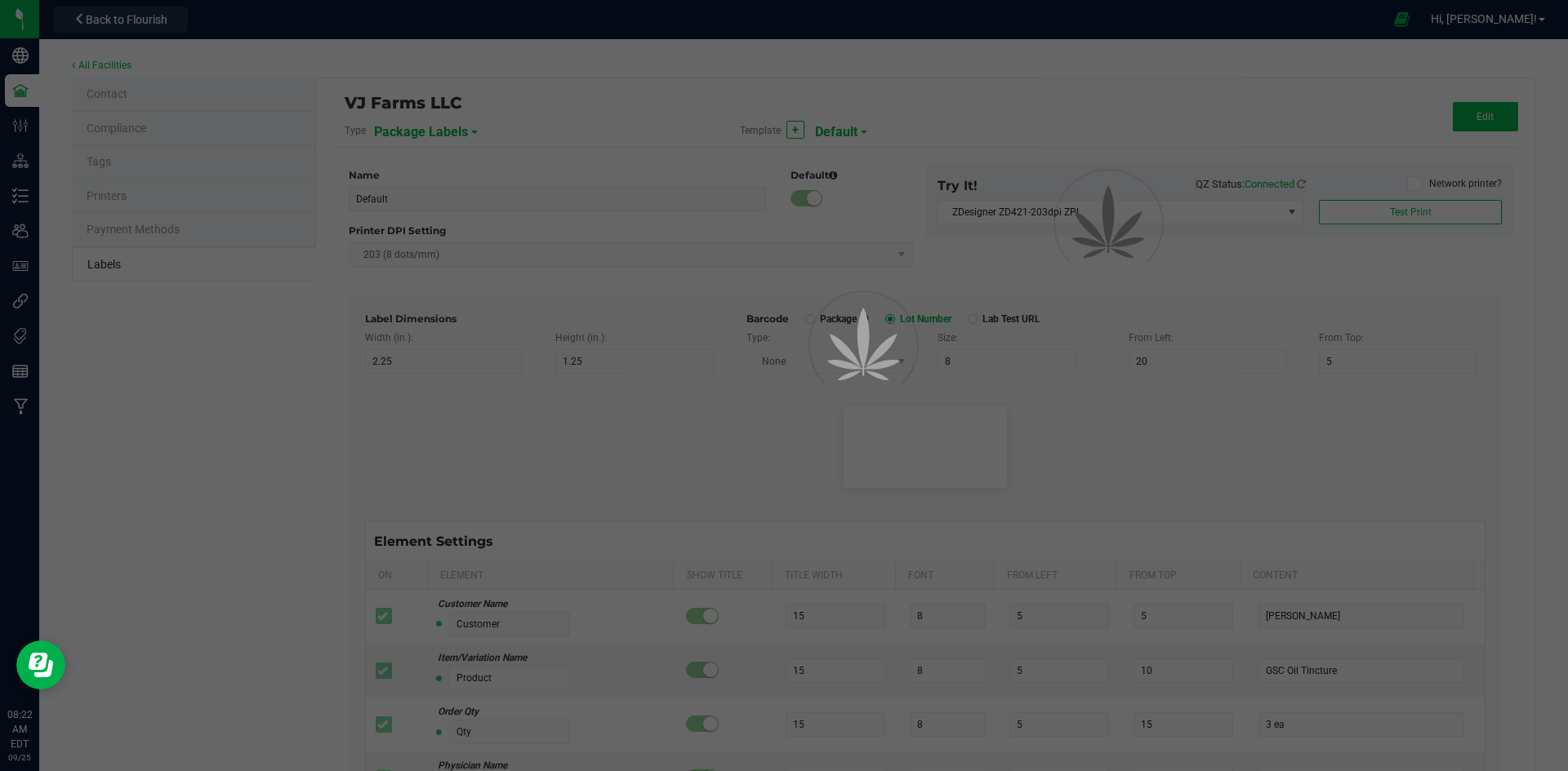
type input "25"
type input "10"
type input "35"
type input "4 servings/item"
type input "Serving Size"
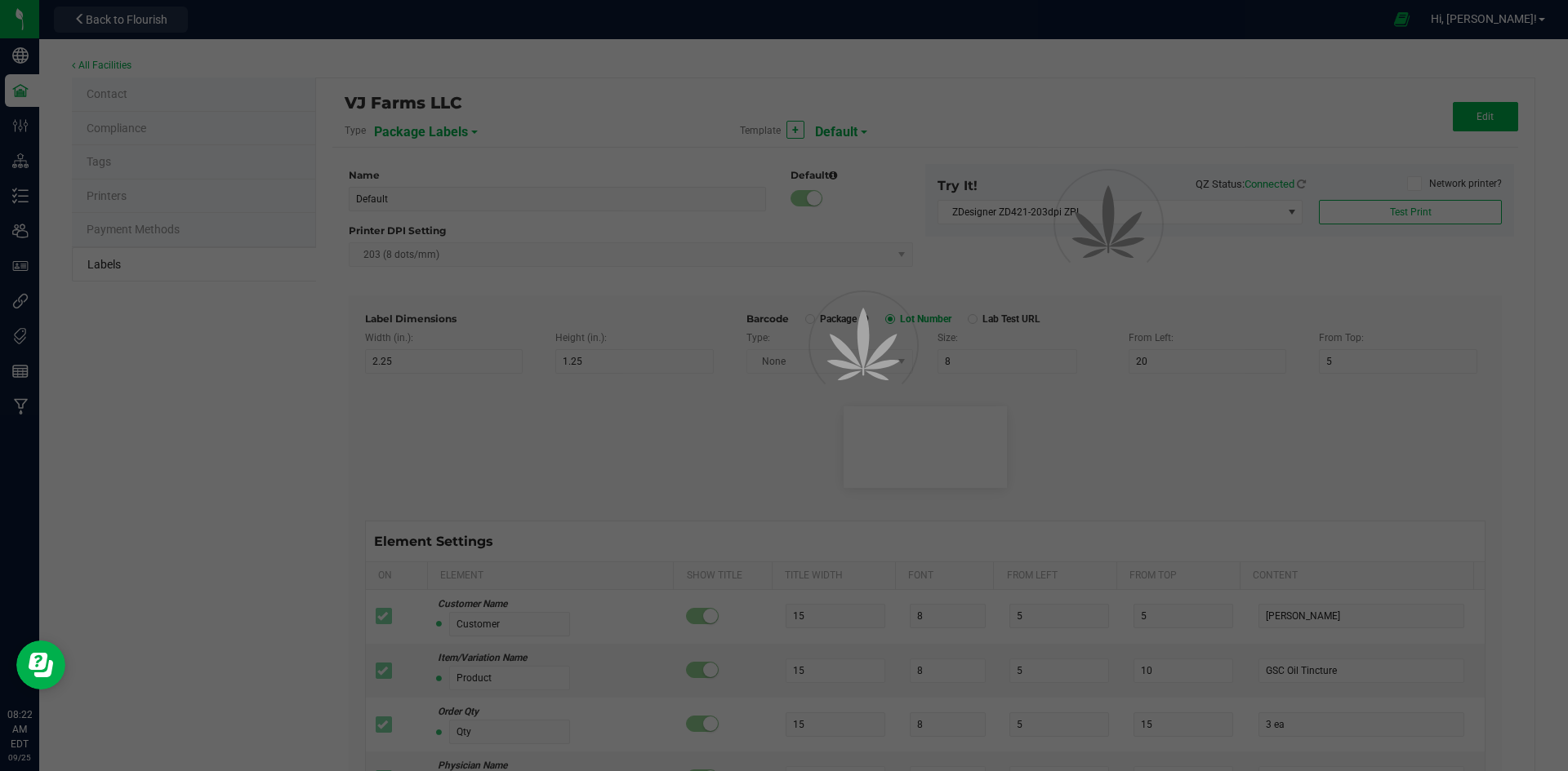
type input "25"
type input "10"
type input "35"
type input "1 cup"
type input "Serving Size (Grams)"
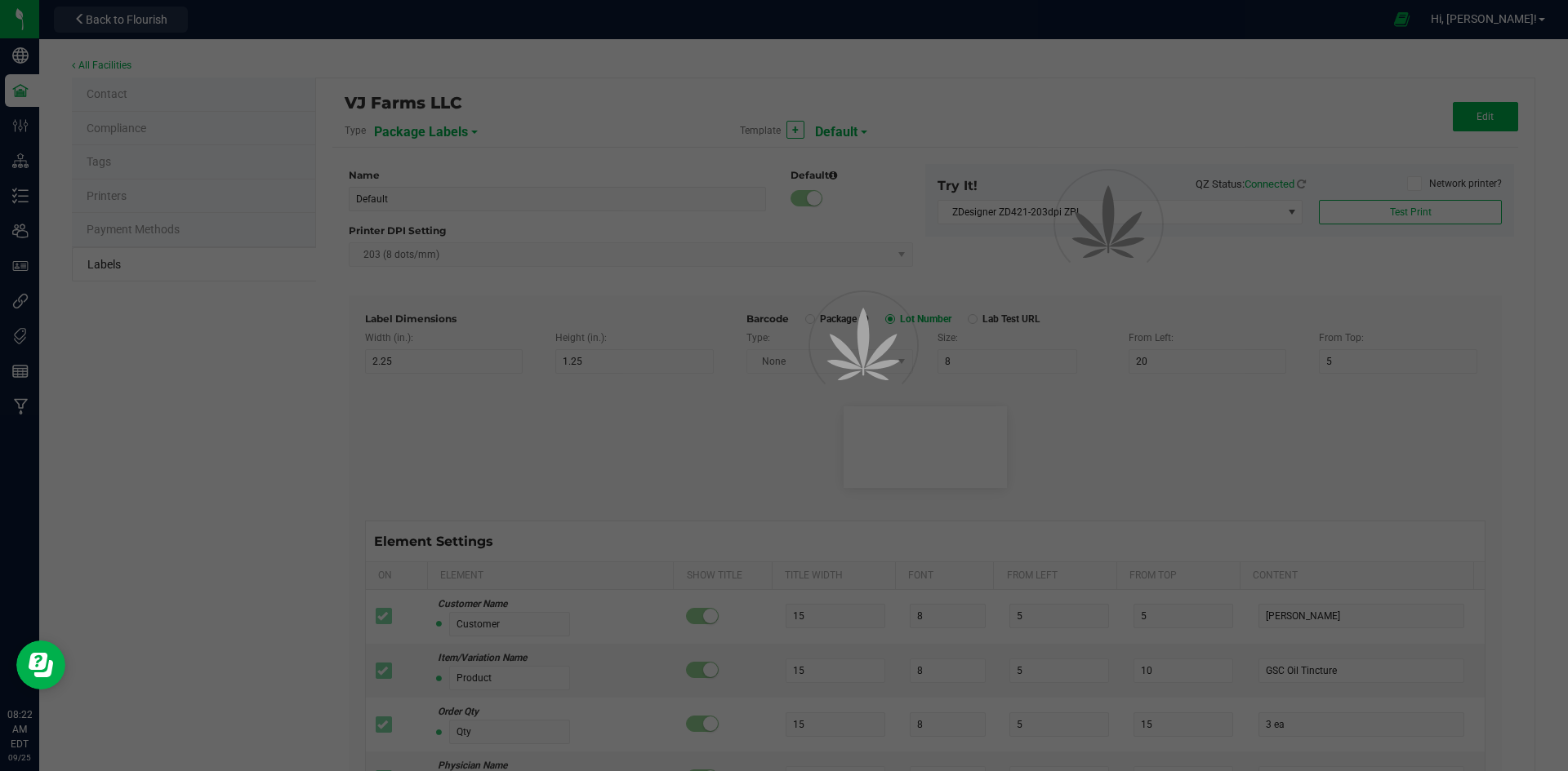
type input "25"
type input "10"
type input "35"
type input "4 g"
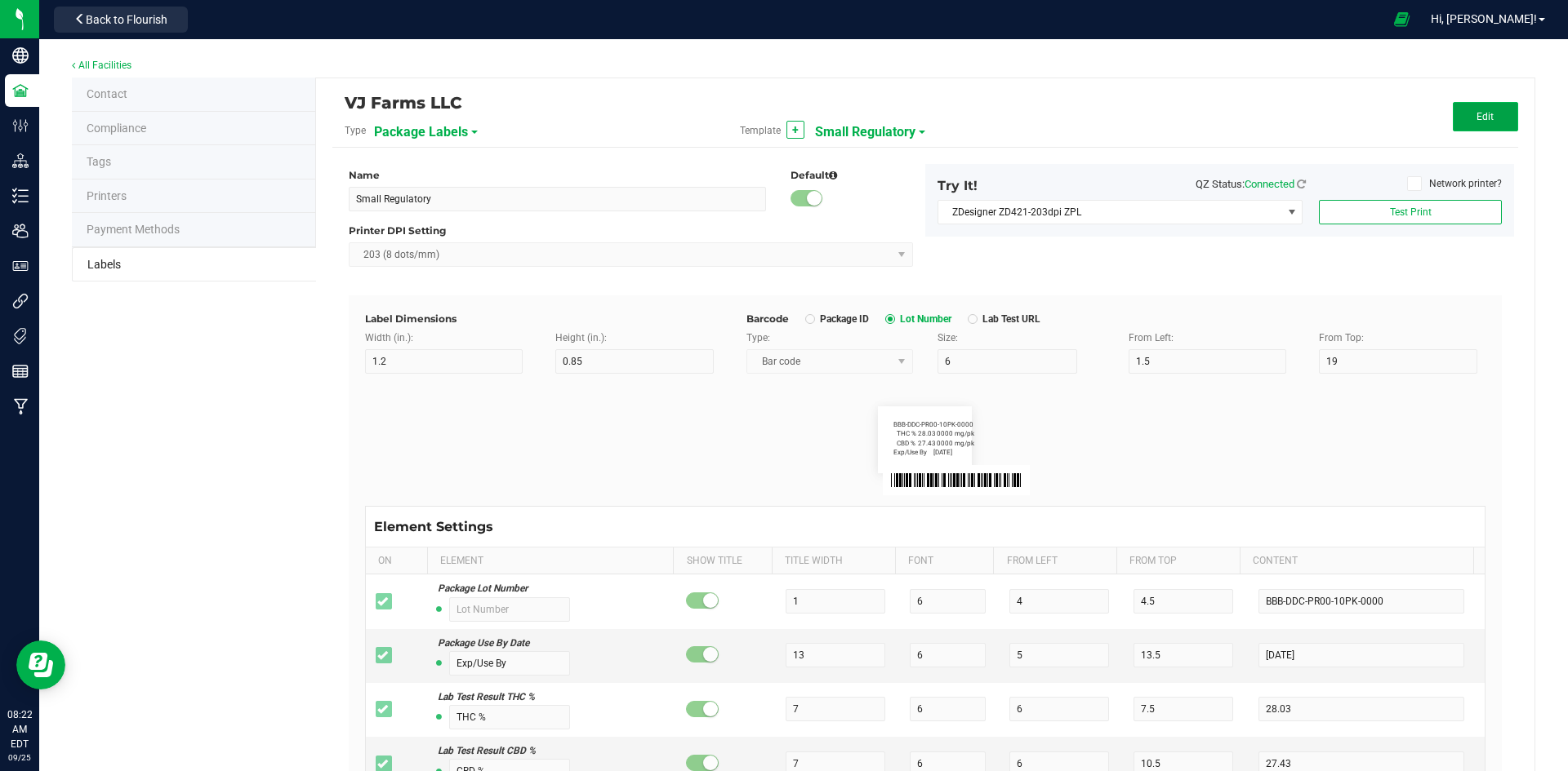
click at [1458, 112] on button "Edit" at bounding box center [1485, 117] width 66 height 29
click at [1195, 348] on div "From Left: 1.5" at bounding box center [1211, 351] width 166 height 43
drag, startPoint x: 1191, startPoint y: 363, endPoint x: 968, endPoint y: 360, distance: 223.0
click at [968, 360] on div "Type: Bar code Size: 6 From Left: 1.5 From Top: 19" at bounding box center [1116, 351] width 763 height 43
type input "4"
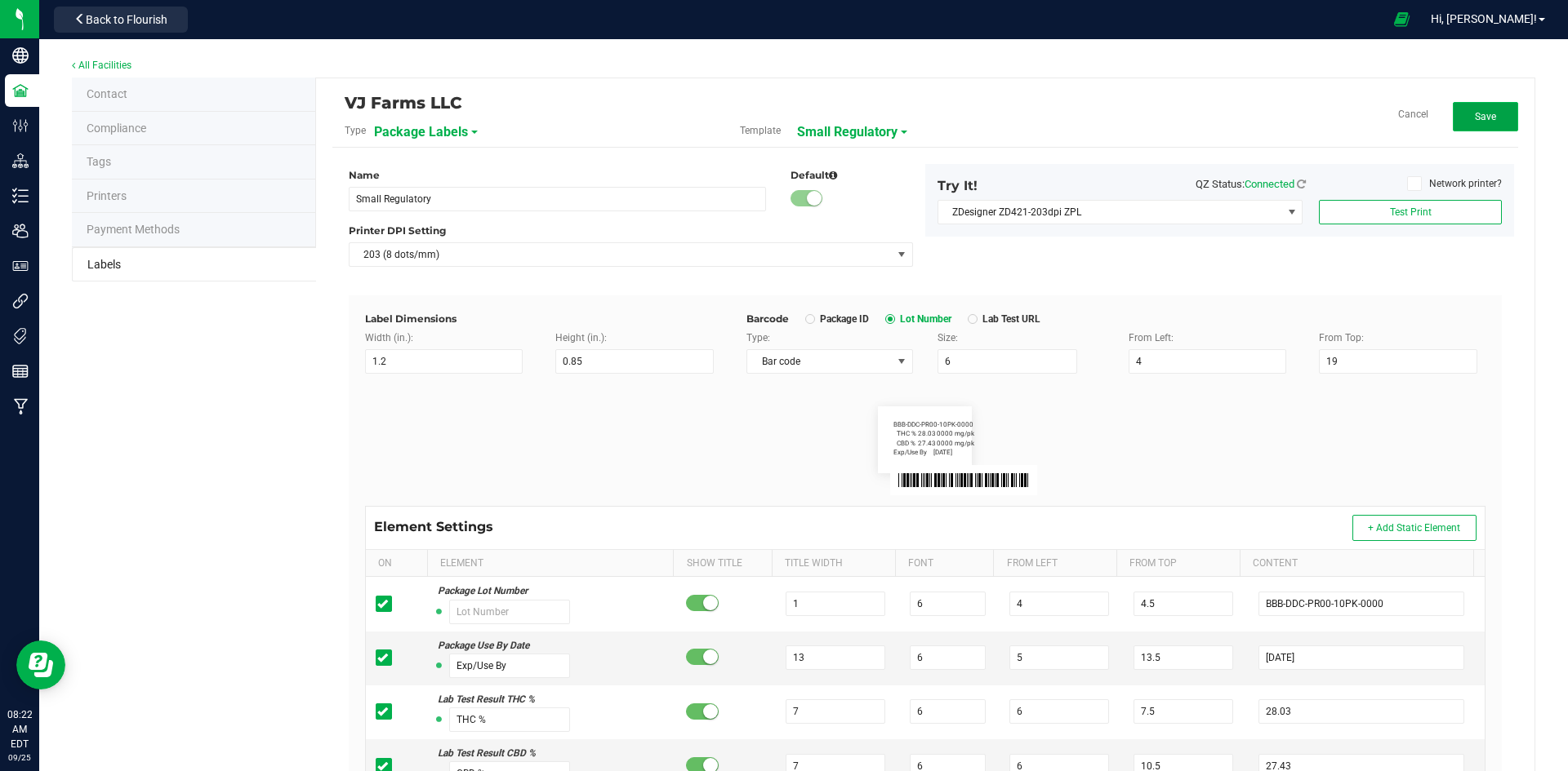
click at [1480, 104] on button "Save" at bounding box center [1485, 117] width 66 height 29
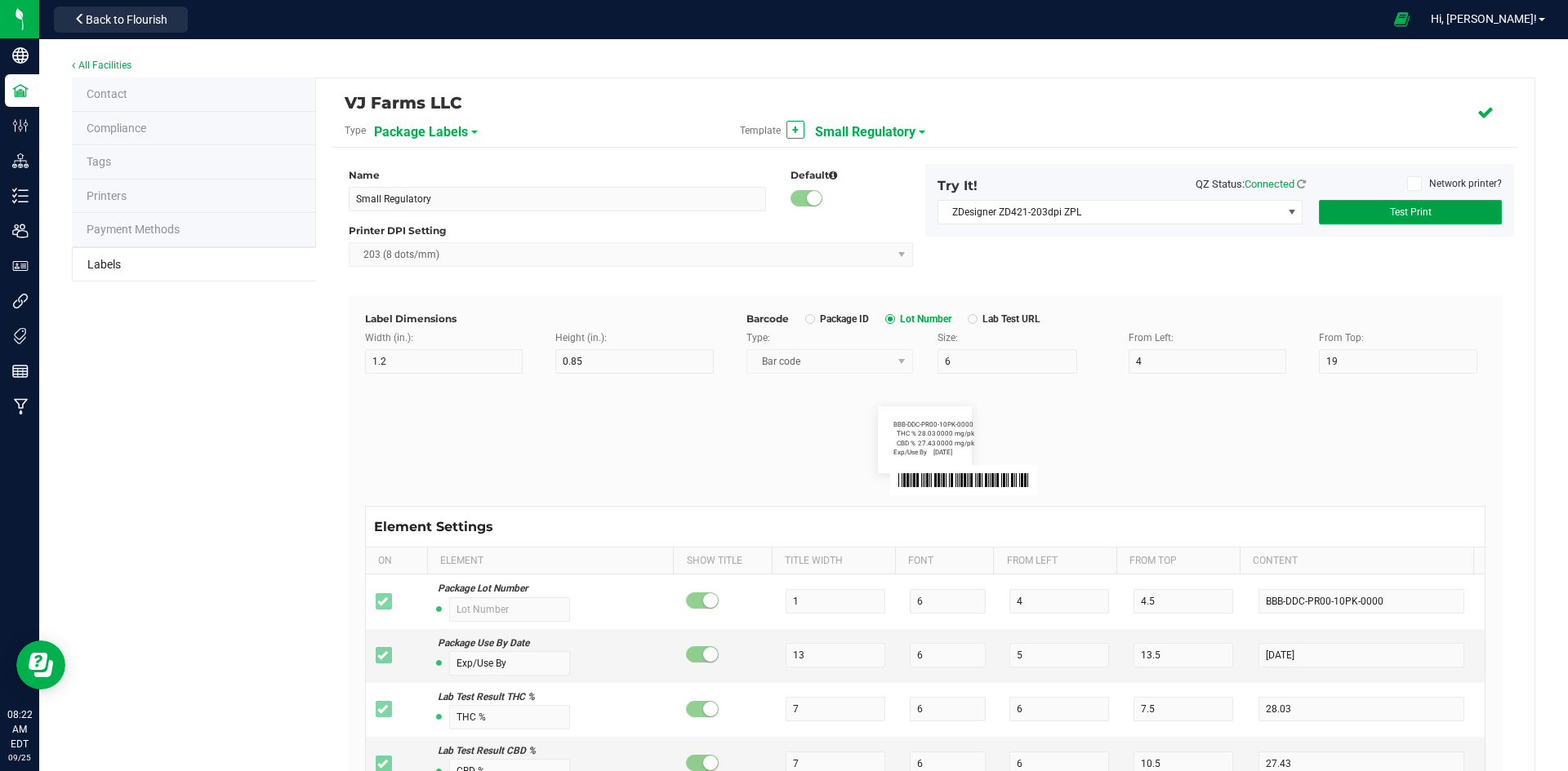
click at [1394, 206] on span "Test Print" at bounding box center [1410, 212] width 42 height 11
